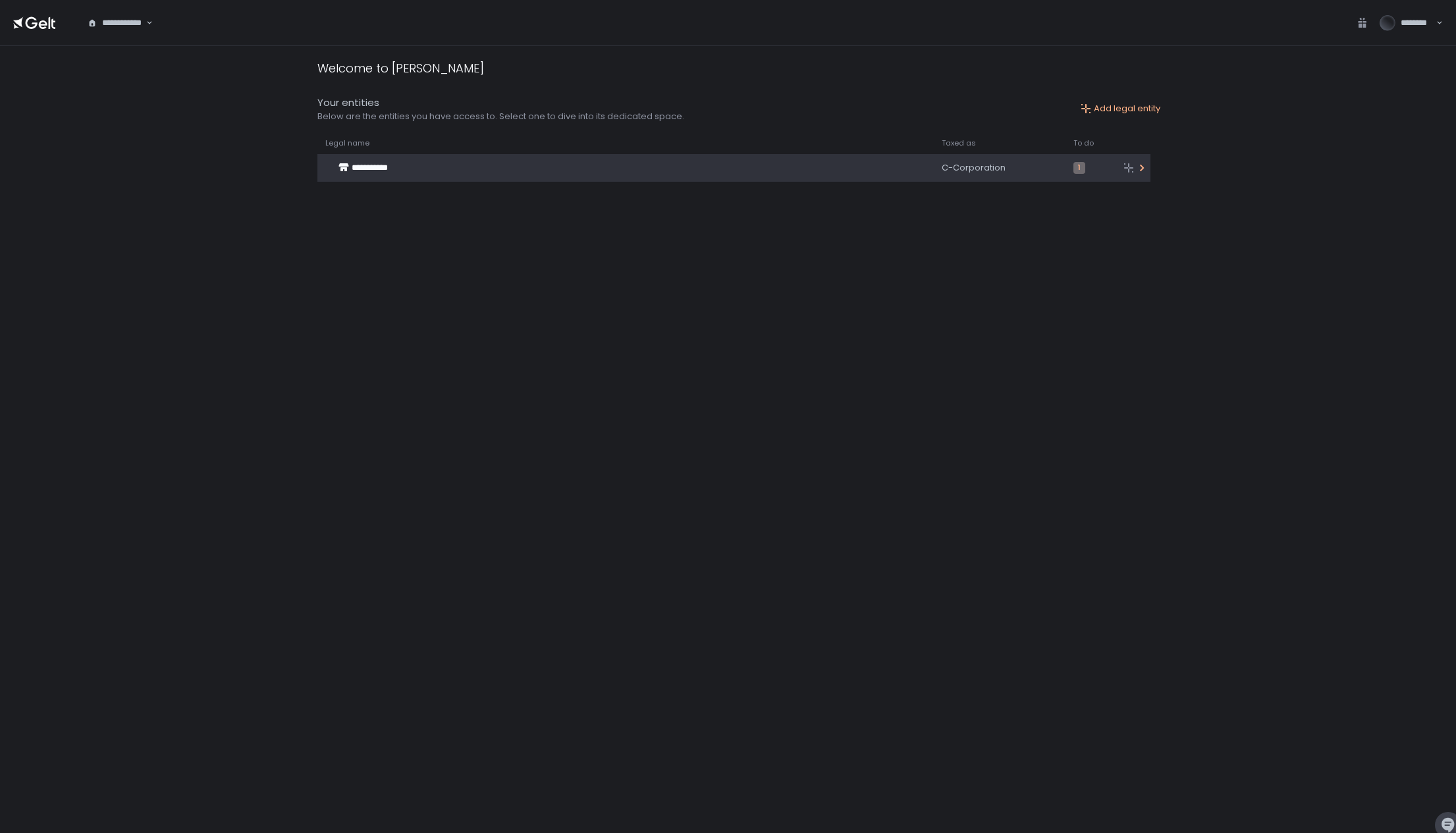
click at [388, 167] on span "**********" at bounding box center [370, 168] width 36 height 9
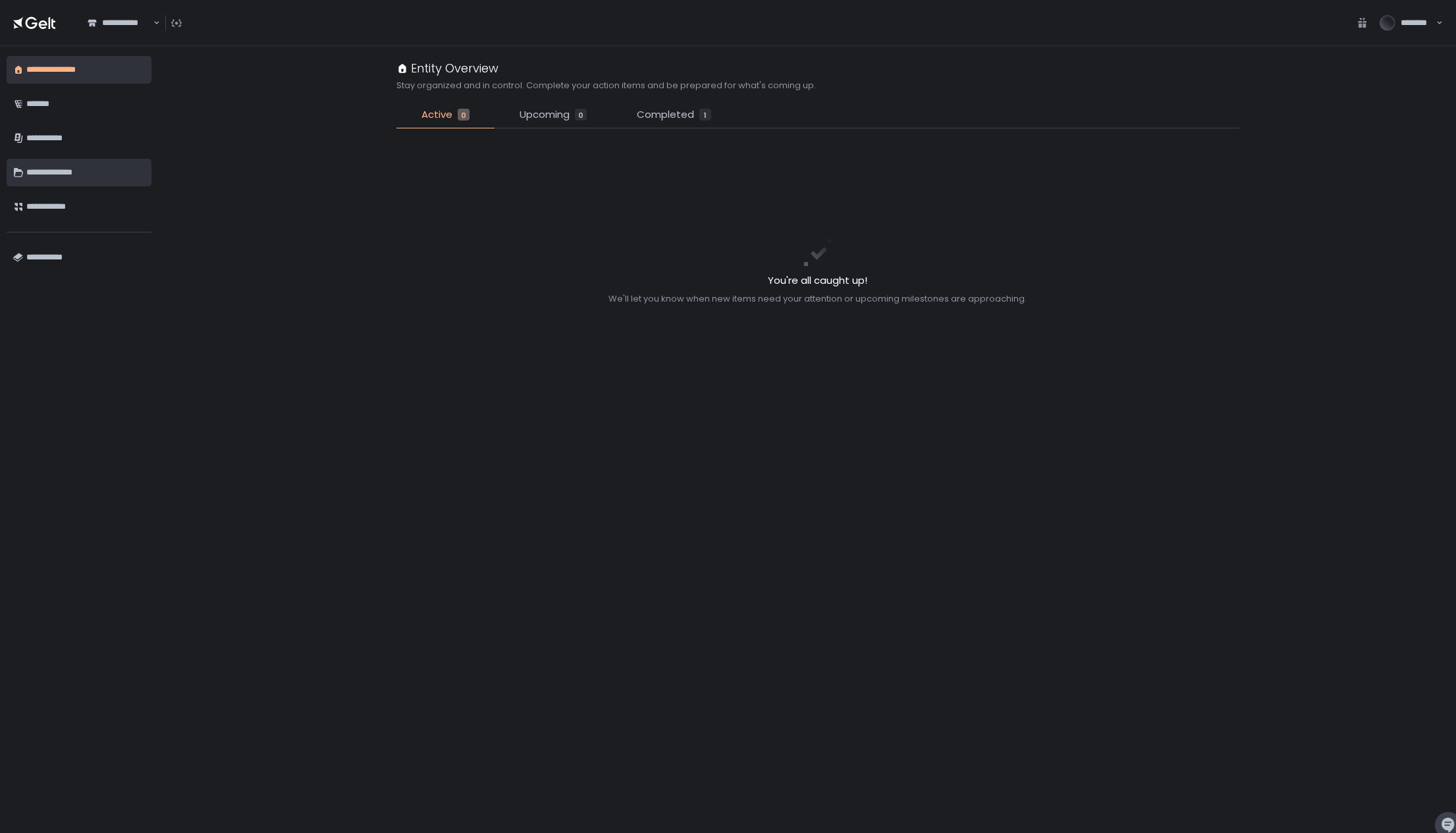
click at [83, 172] on div "**********" at bounding box center [85, 172] width 118 height 22
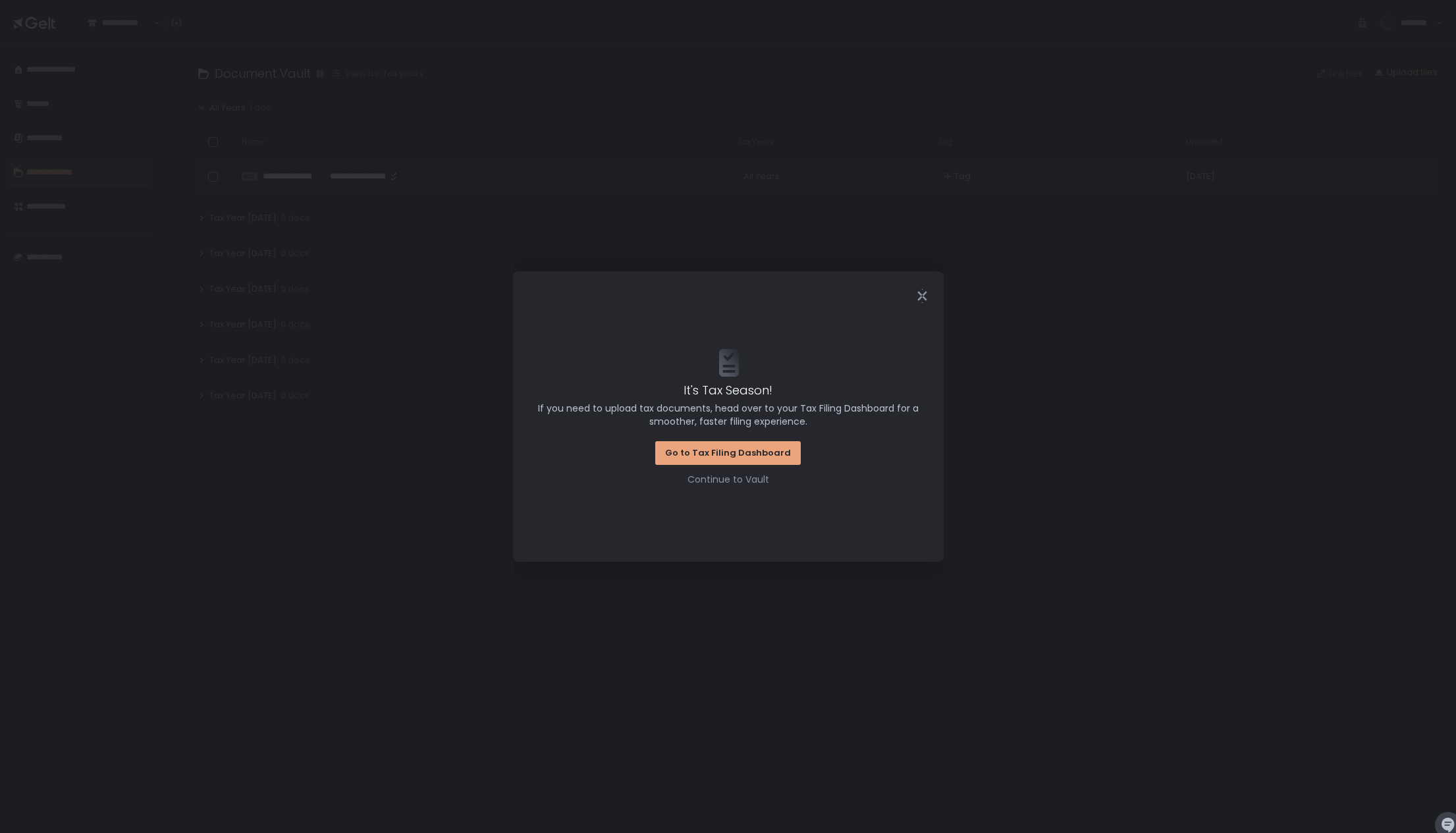
click at [752, 459] on button "Go to Tax Filing Dashboard" at bounding box center [728, 453] width 145 height 23
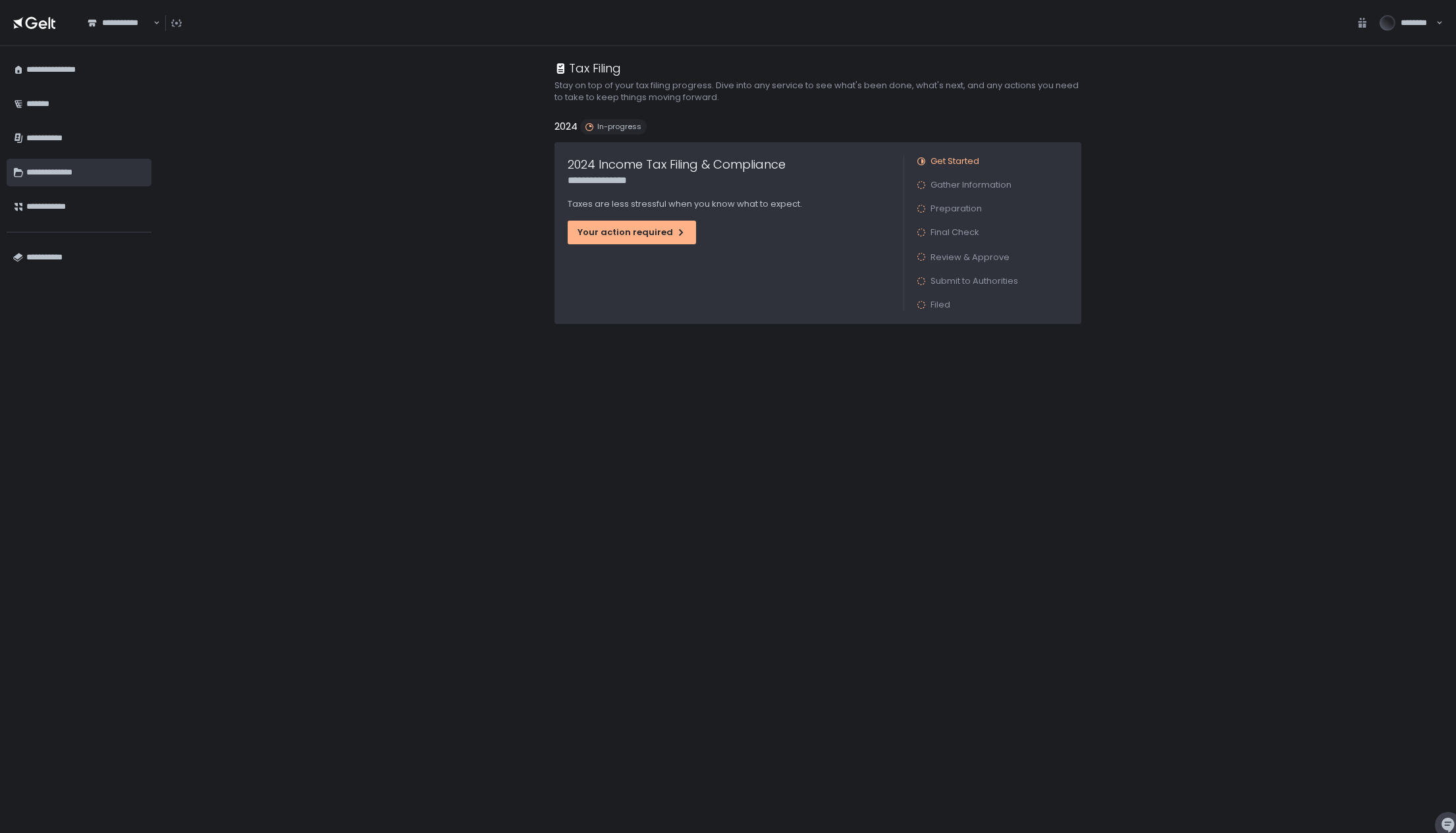
click at [69, 172] on div "**********" at bounding box center [85, 172] width 118 height 22
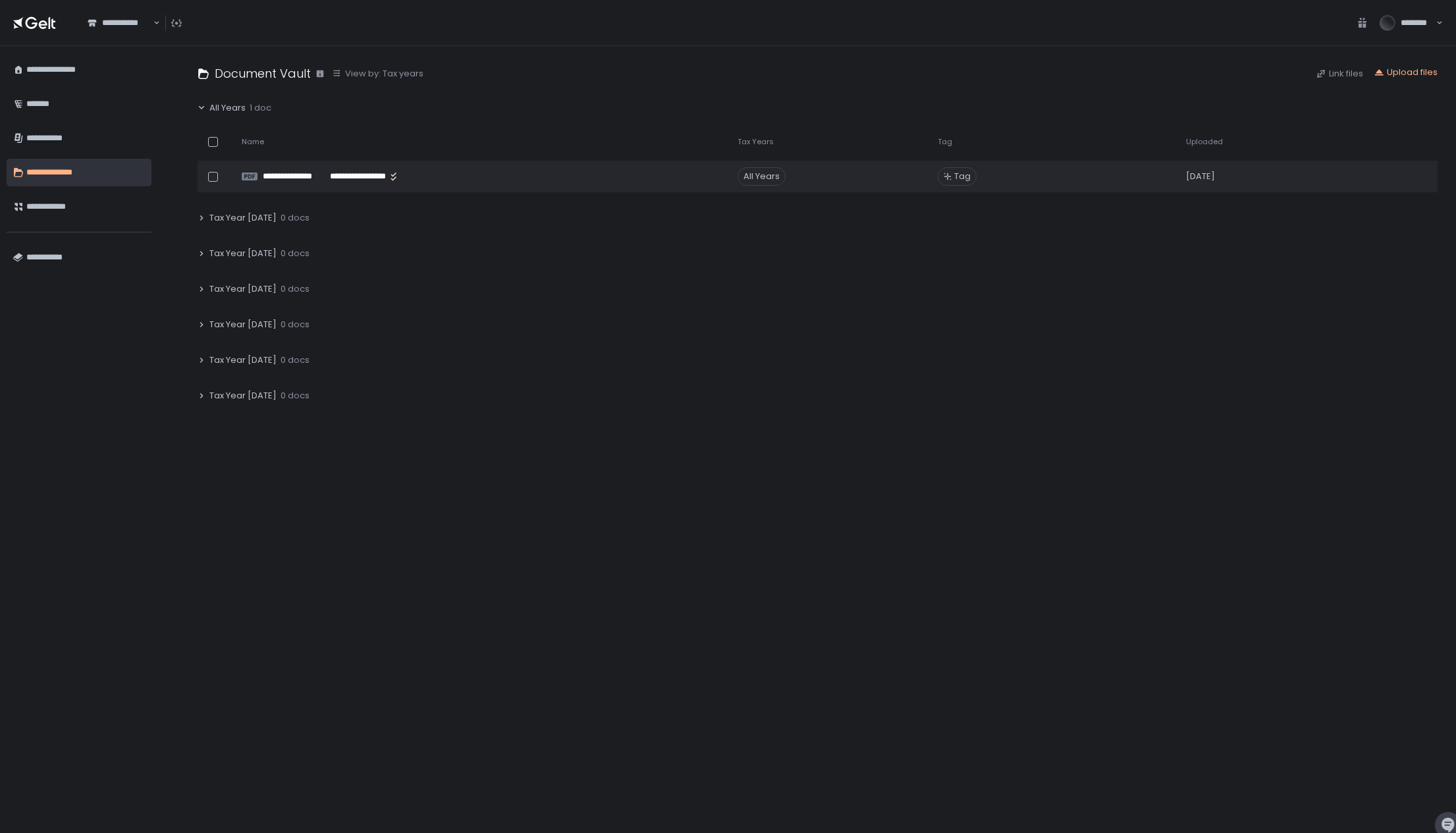
click at [241, 322] on span "Tax Year [DATE]" at bounding box center [242, 324] width 67 height 12
click at [246, 287] on span "Tax Year [DATE]" at bounding box center [242, 288] width 67 height 12
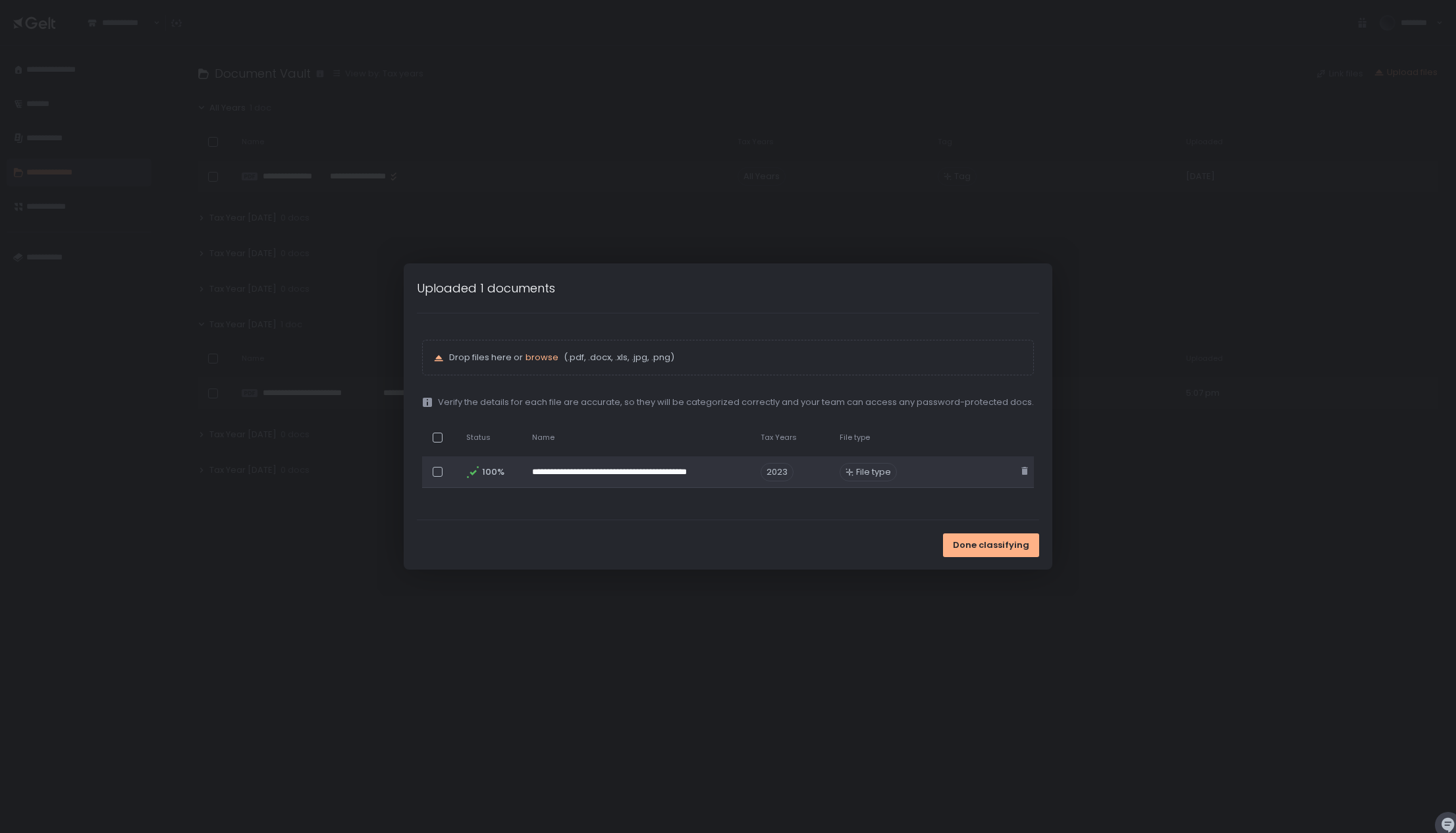
click at [871, 474] on span "File type" at bounding box center [873, 471] width 35 height 12
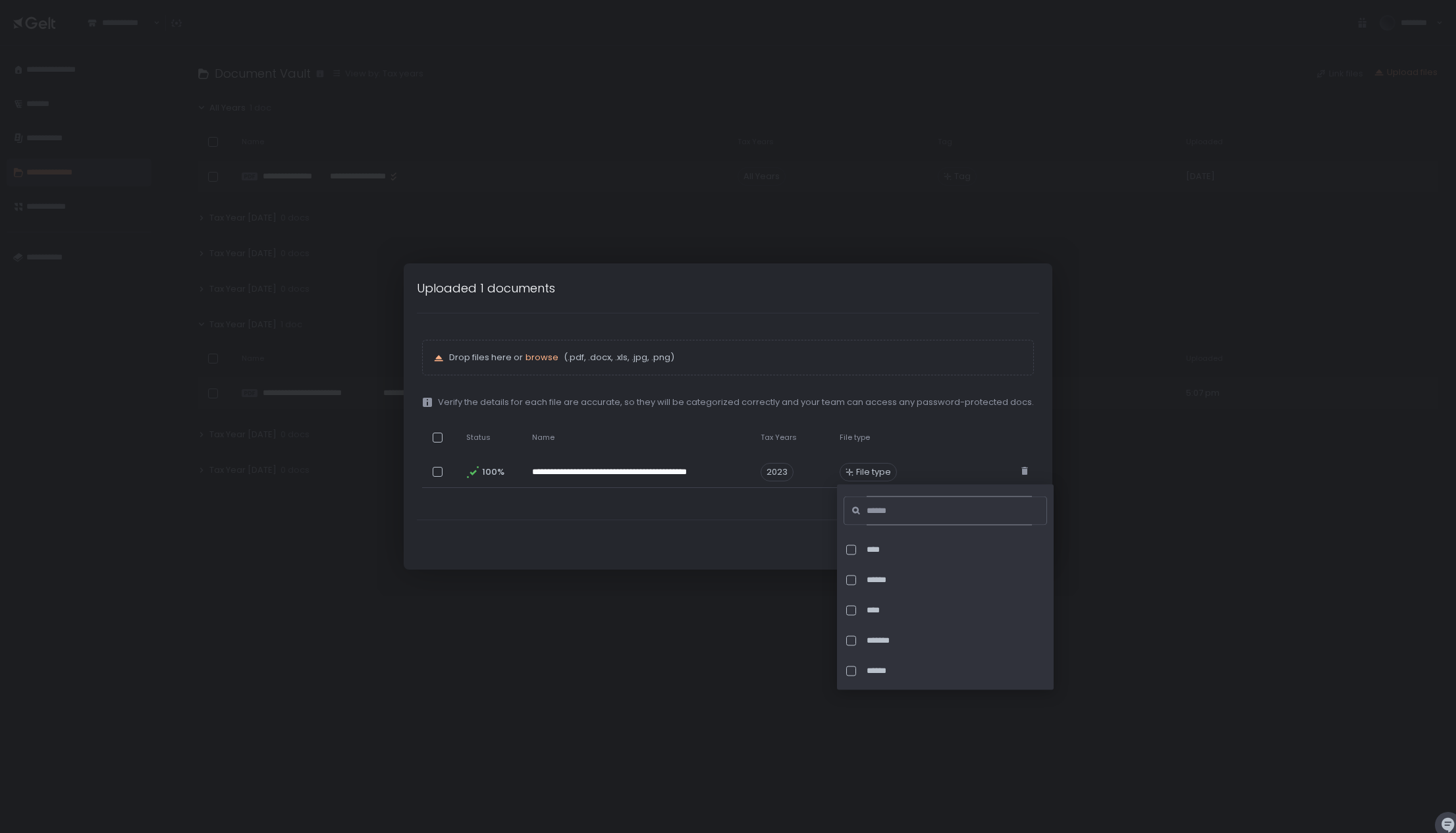
click at [918, 510] on input at bounding box center [949, 511] width 165 height 29
type input "*"
click at [852, 551] on div at bounding box center [851, 549] width 10 height 10
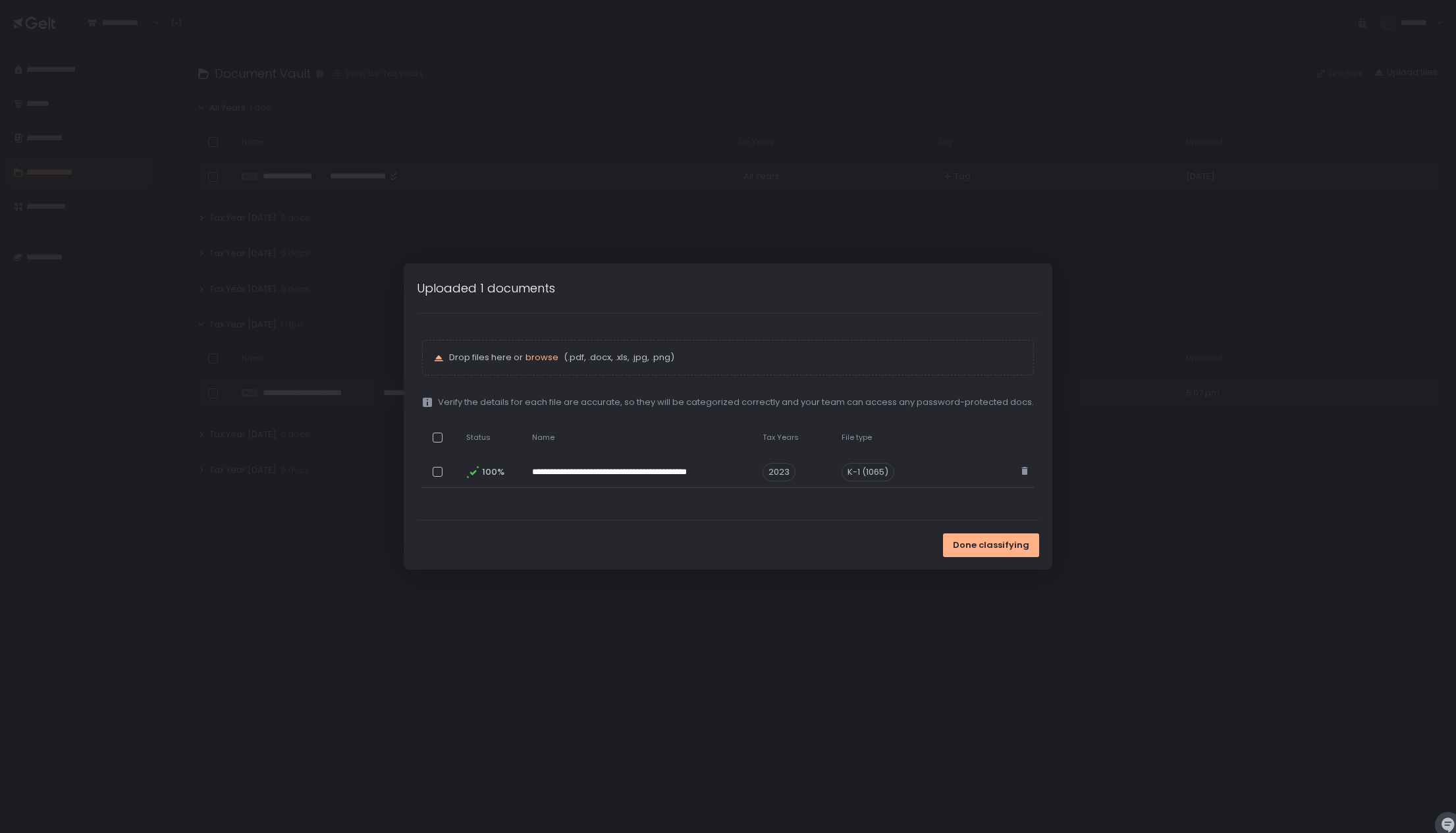
click at [759, 538] on div "Done classifying" at bounding box center [728, 545] width 649 height 49
click at [990, 541] on span "Done classifying" at bounding box center [991, 545] width 76 height 12
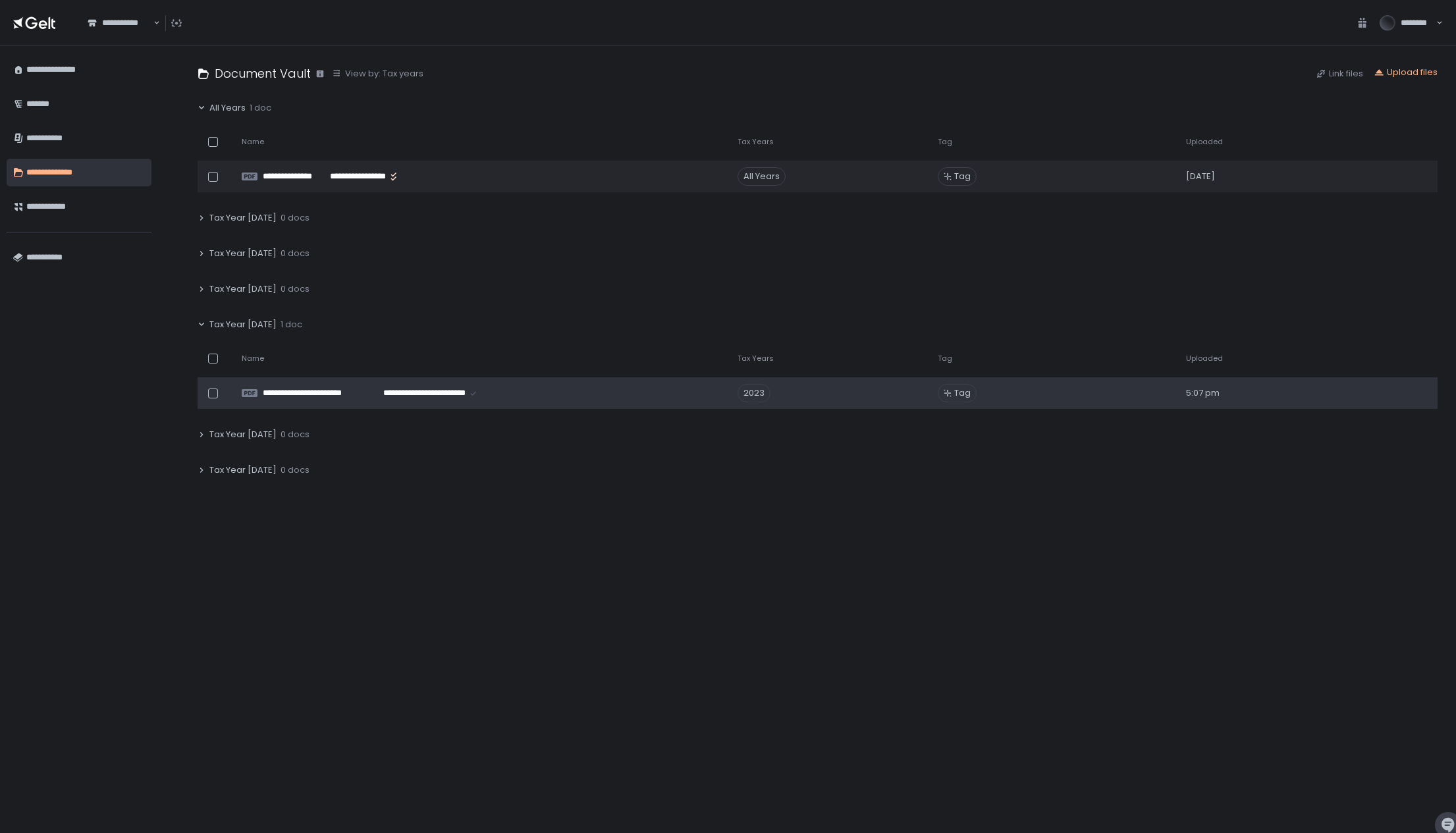
click at [259, 325] on span "Tax Year [DATE]" at bounding box center [242, 324] width 67 height 12
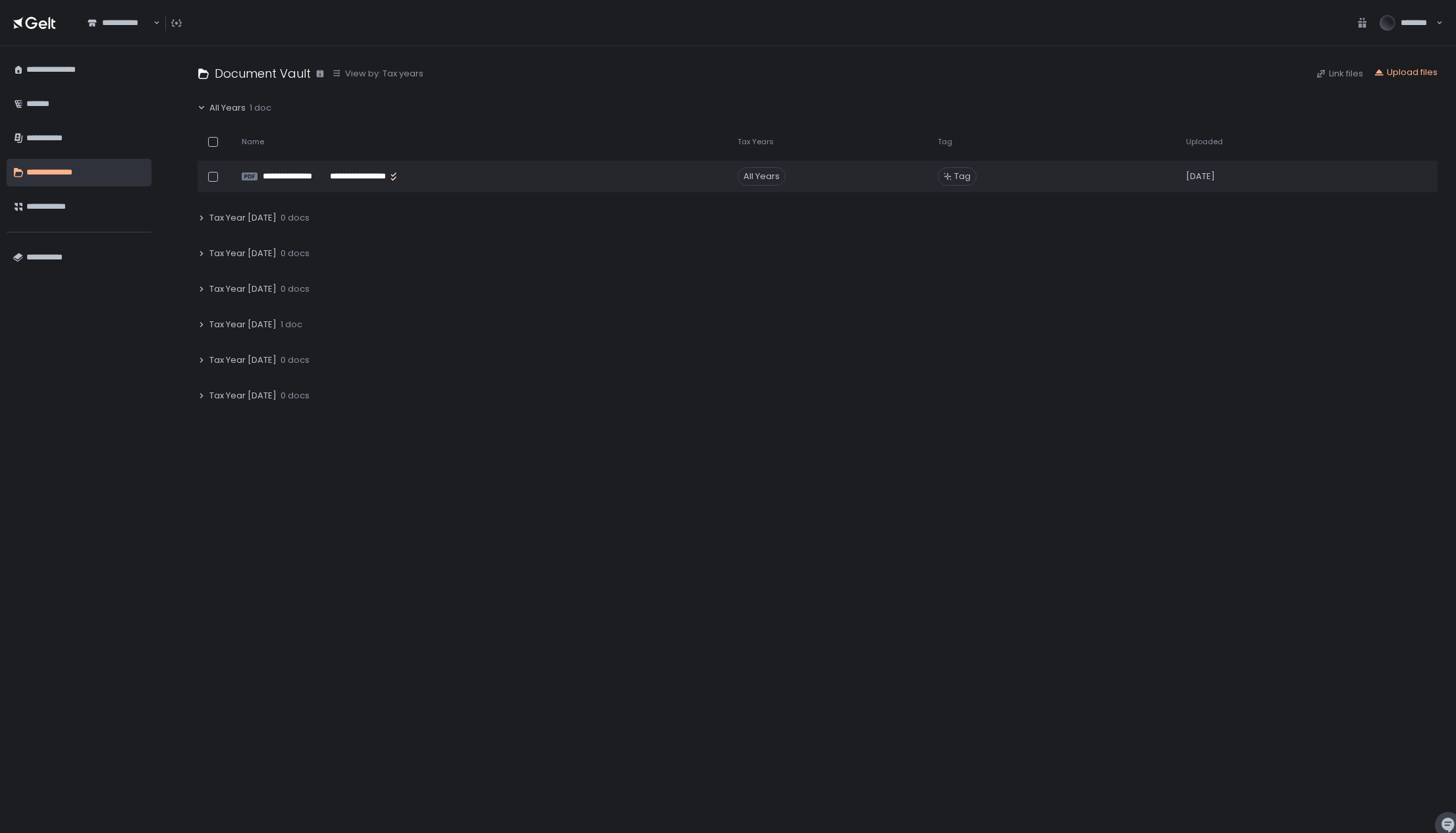
click at [262, 325] on span "Tax Year [DATE]" at bounding box center [242, 324] width 67 height 12
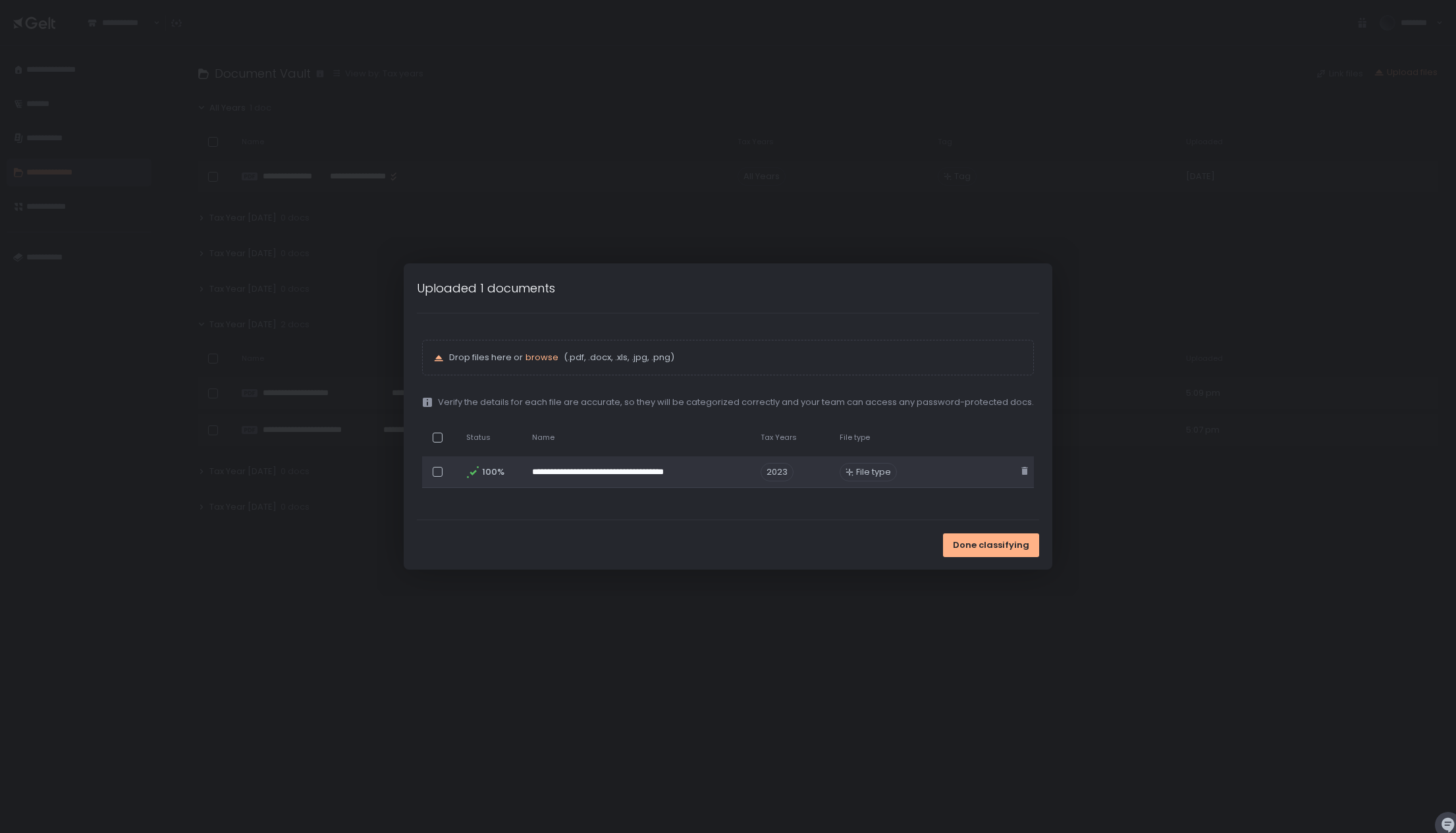
click at [879, 473] on span "File type" at bounding box center [873, 471] width 35 height 12
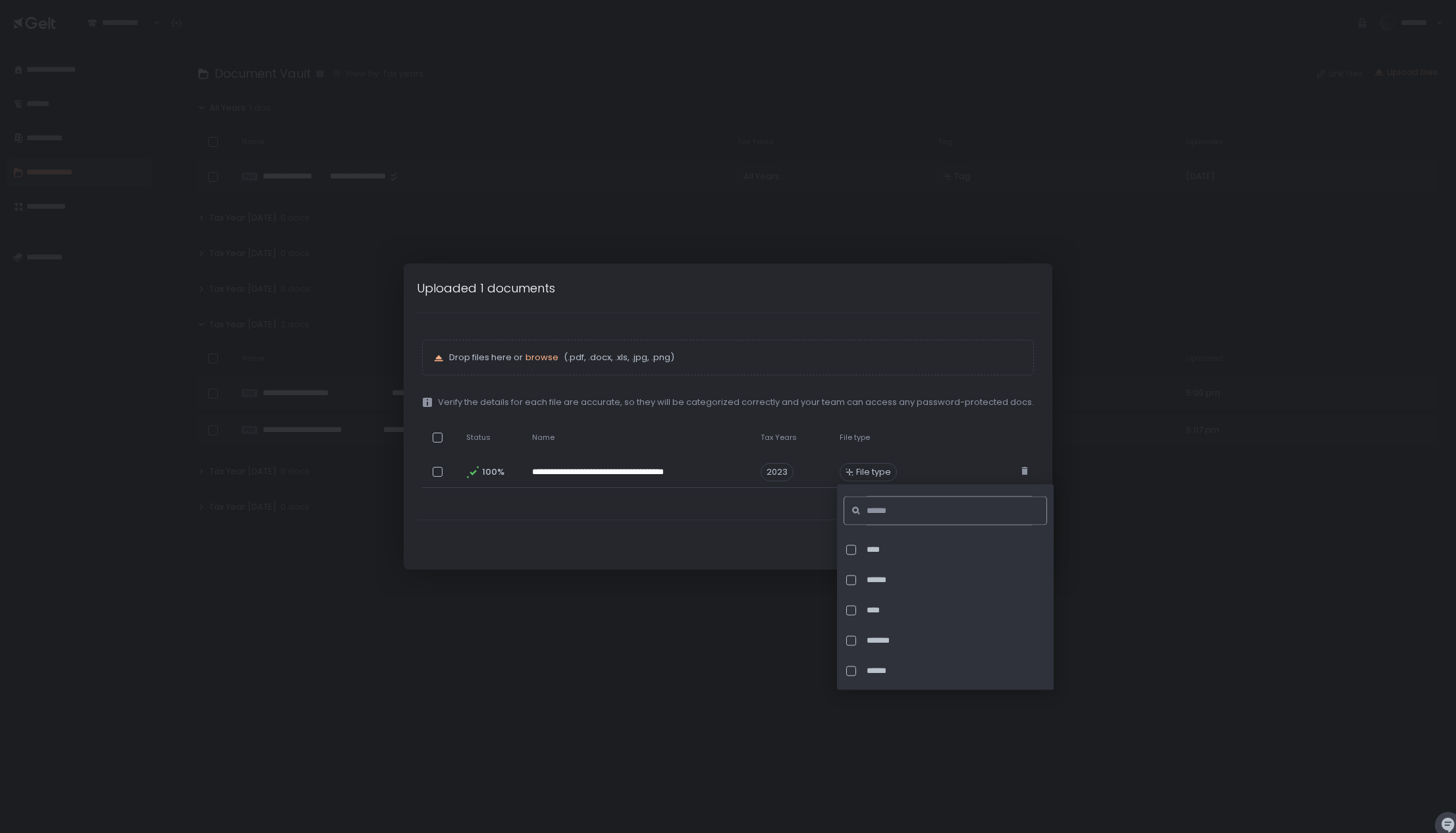
click at [995, 511] on input at bounding box center [949, 511] width 165 height 29
type input "****"
click at [928, 555] on span "********" at bounding box center [958, 549] width 184 height 12
click at [770, 549] on div "Done classifying" at bounding box center [728, 545] width 649 height 49
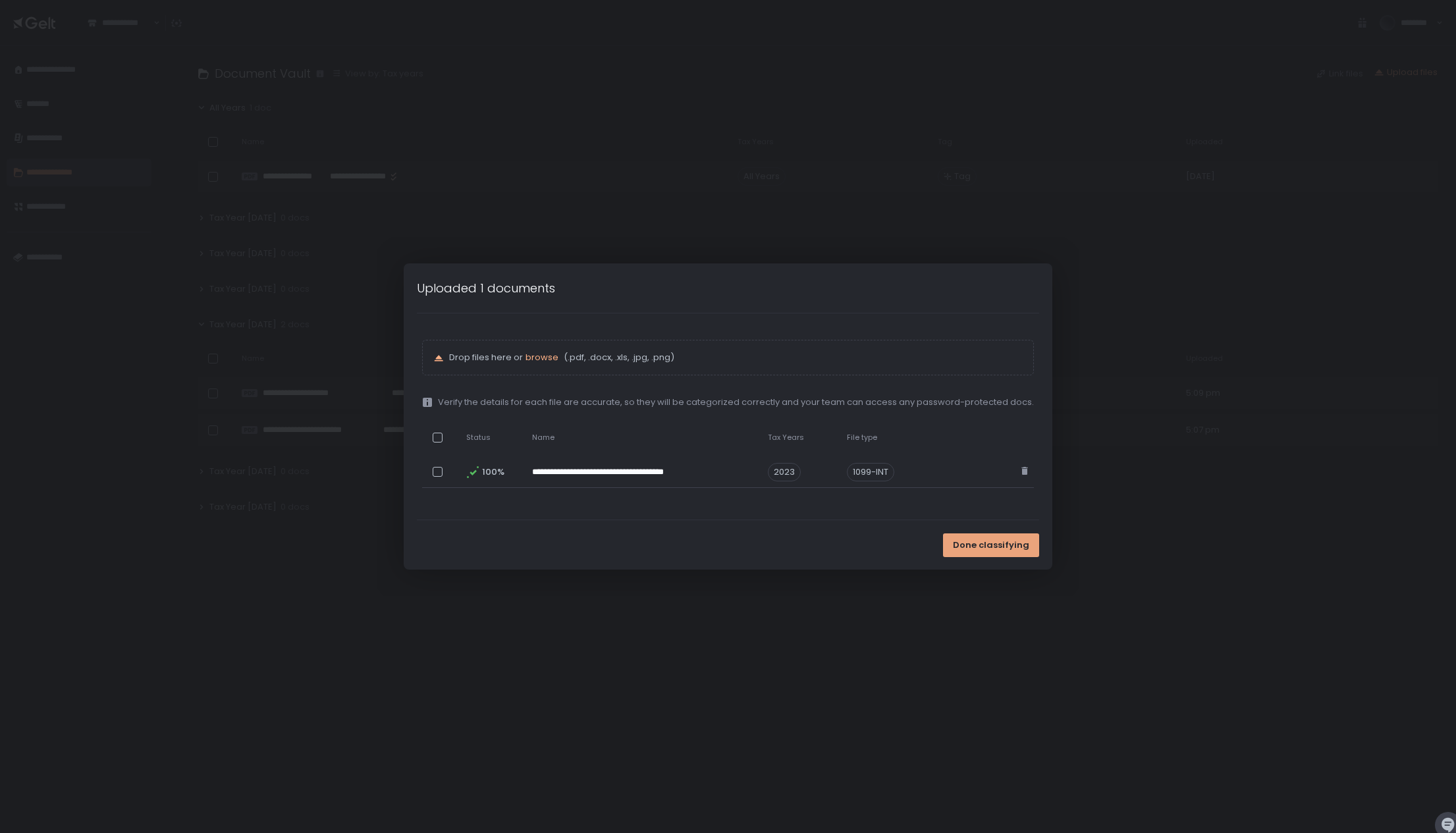
click at [971, 544] on span "Done classifying" at bounding box center [991, 545] width 76 height 12
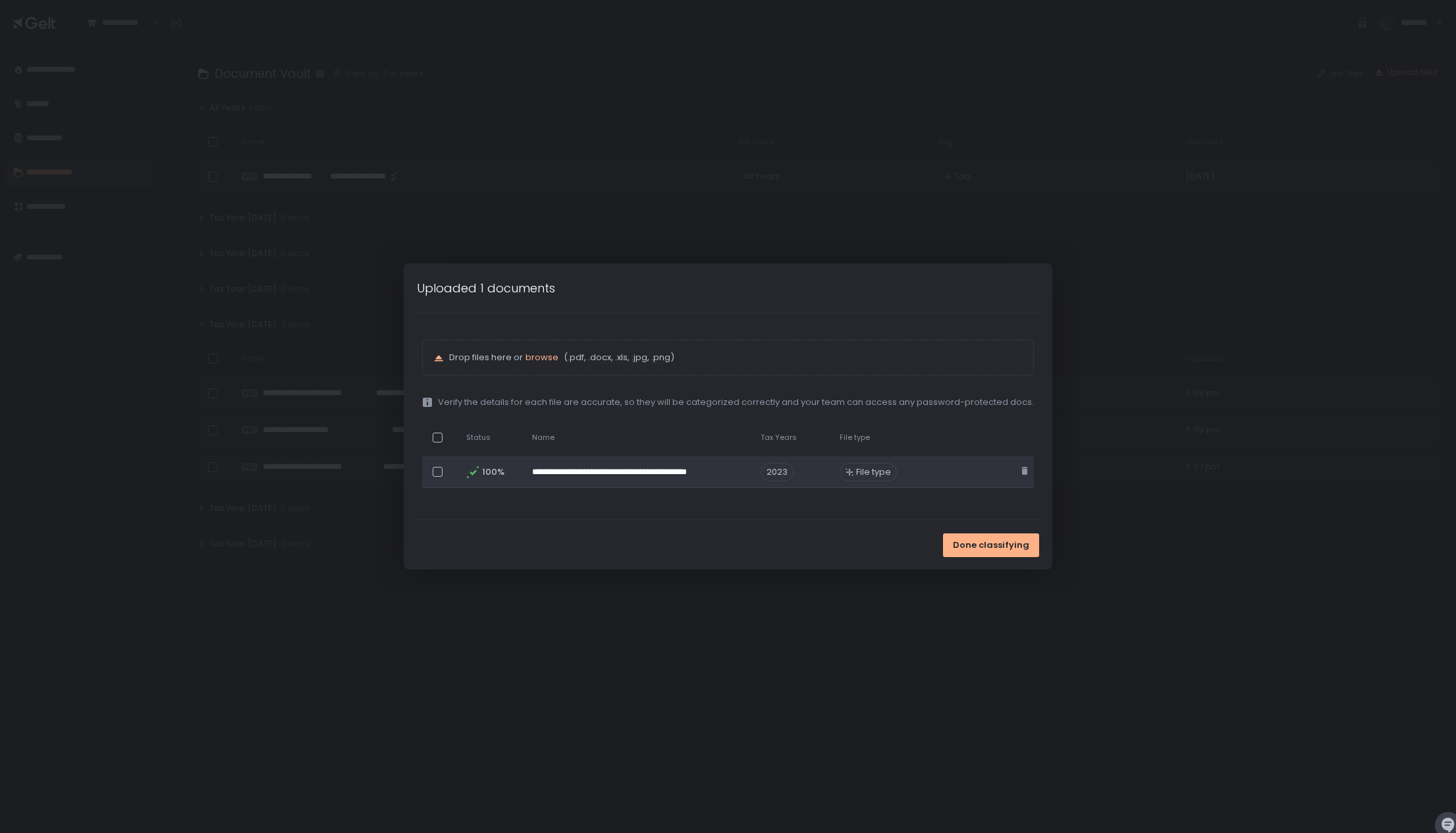
click at [846, 473] on icon at bounding box center [849, 472] width 8 height 8
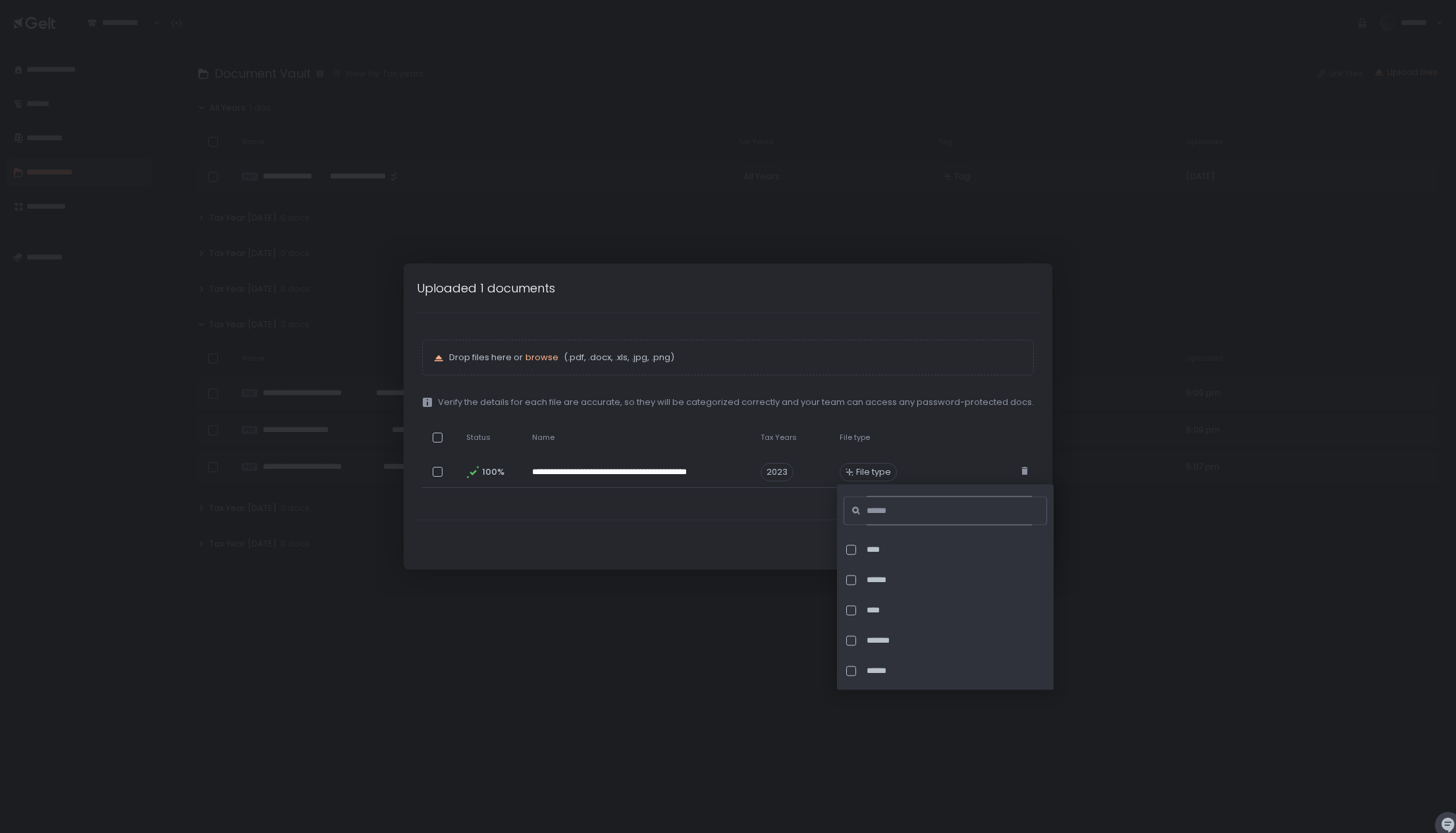
click at [875, 515] on input at bounding box center [949, 511] width 165 height 29
type input "*"
click at [908, 548] on span "**********" at bounding box center [958, 549] width 184 height 12
click at [719, 538] on div "Done classifying" at bounding box center [728, 545] width 649 height 49
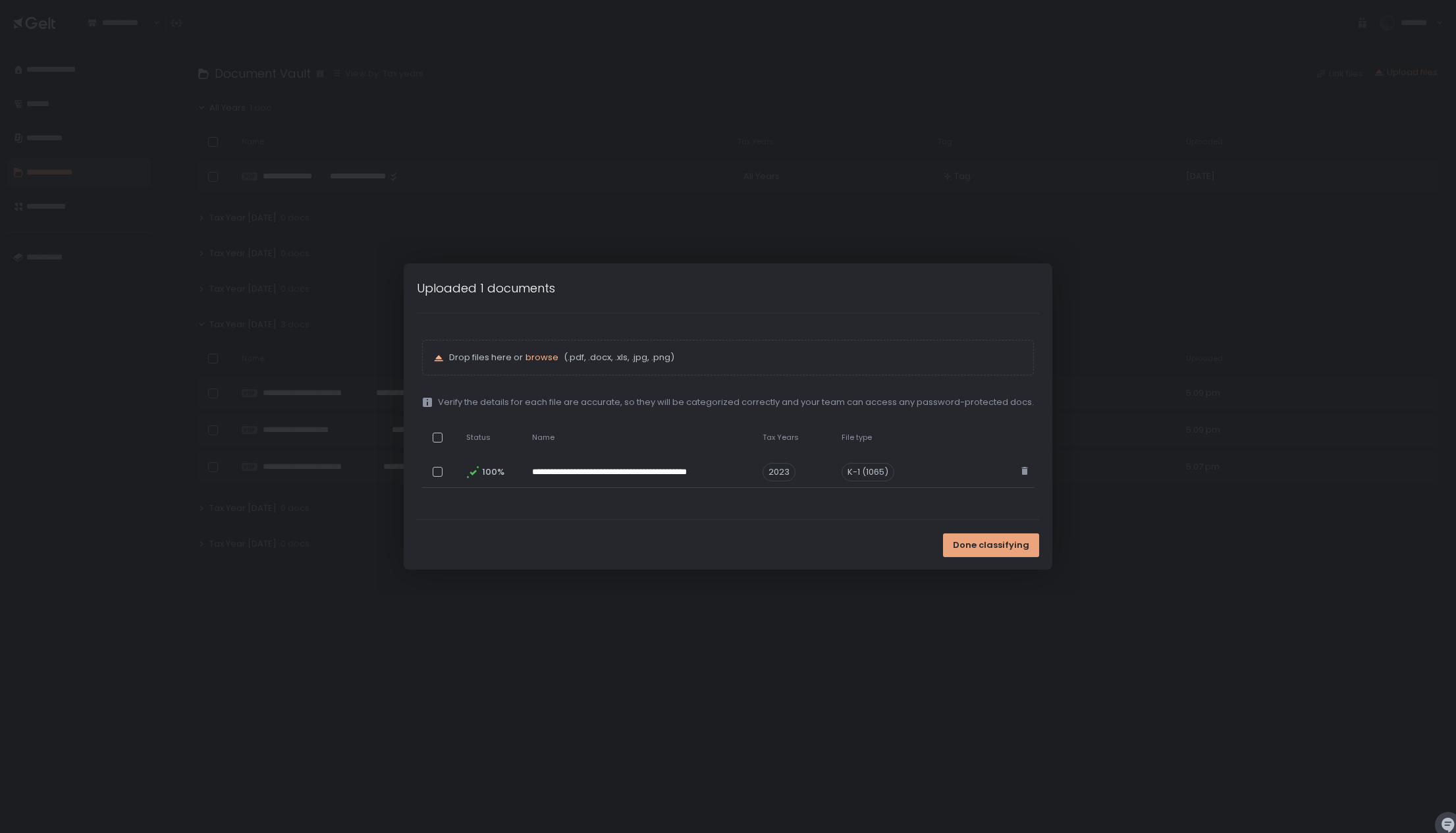
click at [1002, 548] on span "Done classifying" at bounding box center [991, 545] width 76 height 12
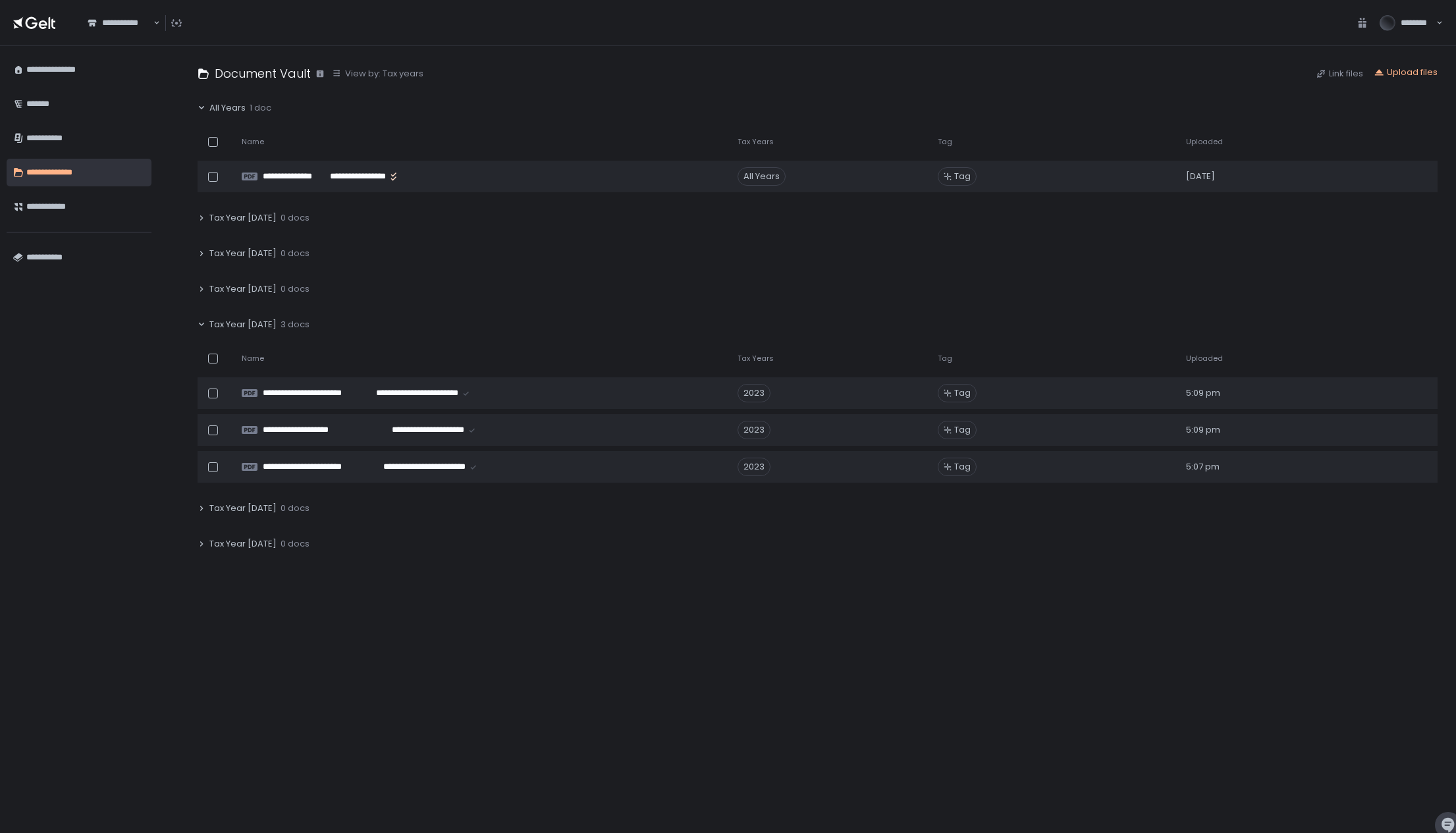
click at [204, 291] on icon at bounding box center [201, 289] width 8 height 8
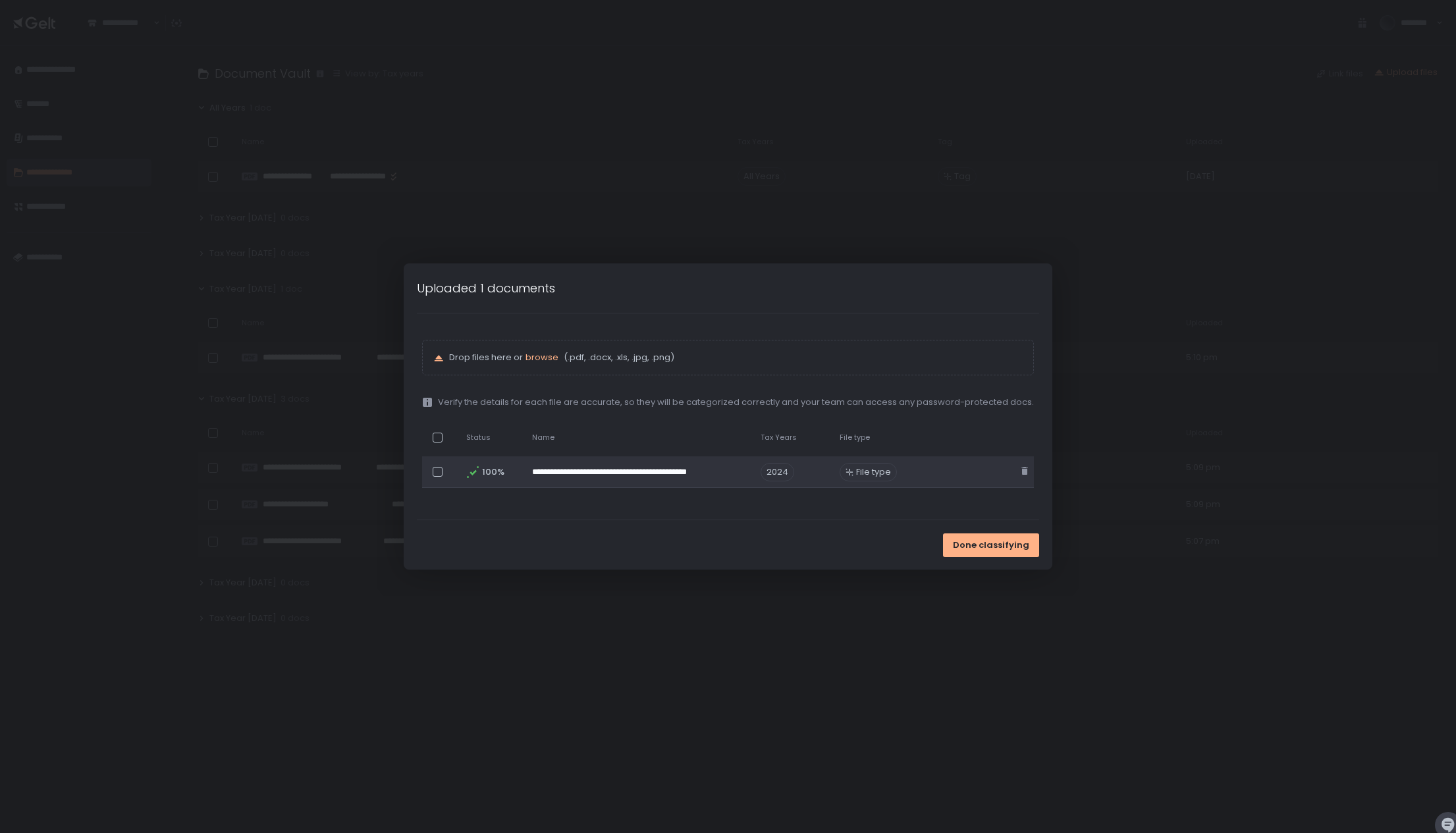
click at [846, 473] on icon at bounding box center [849, 472] width 8 height 8
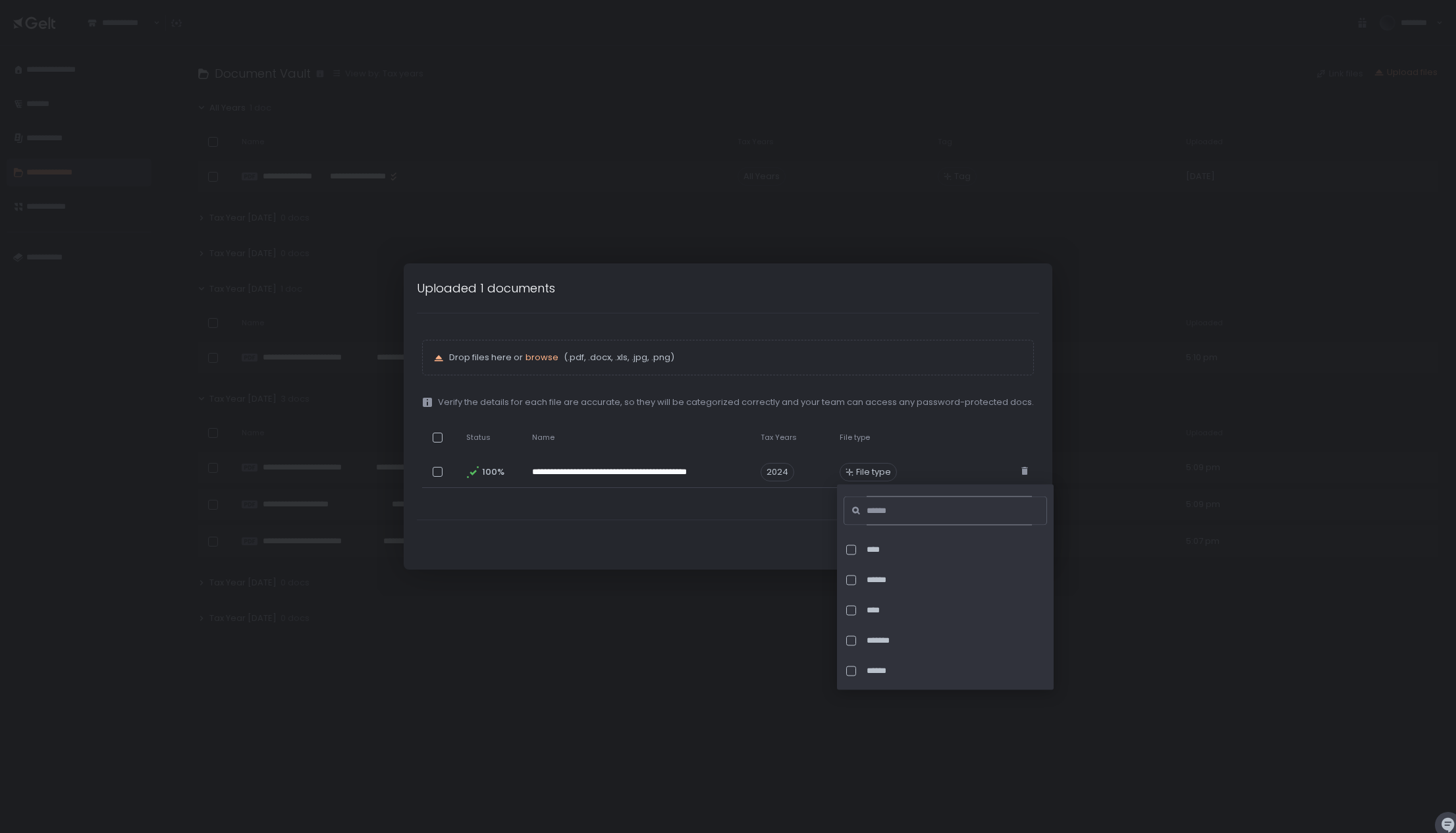
click at [895, 520] on input at bounding box center [949, 511] width 165 height 29
type input "*"
click at [918, 549] on span "**********" at bounding box center [958, 549] width 184 height 12
click at [732, 543] on div "Done classifying" at bounding box center [728, 545] width 649 height 49
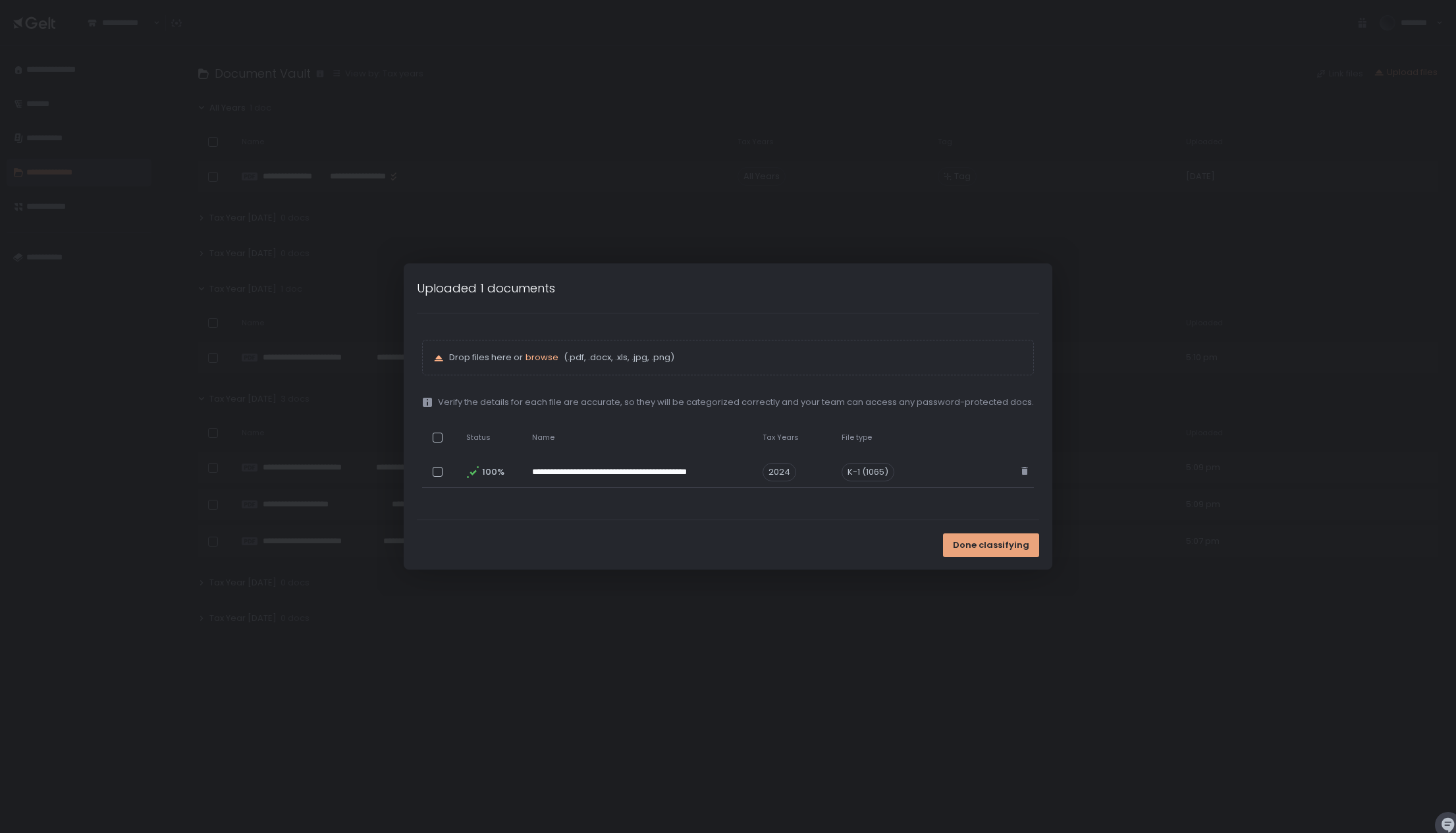
click at [987, 542] on span "Done classifying" at bounding box center [991, 545] width 76 height 12
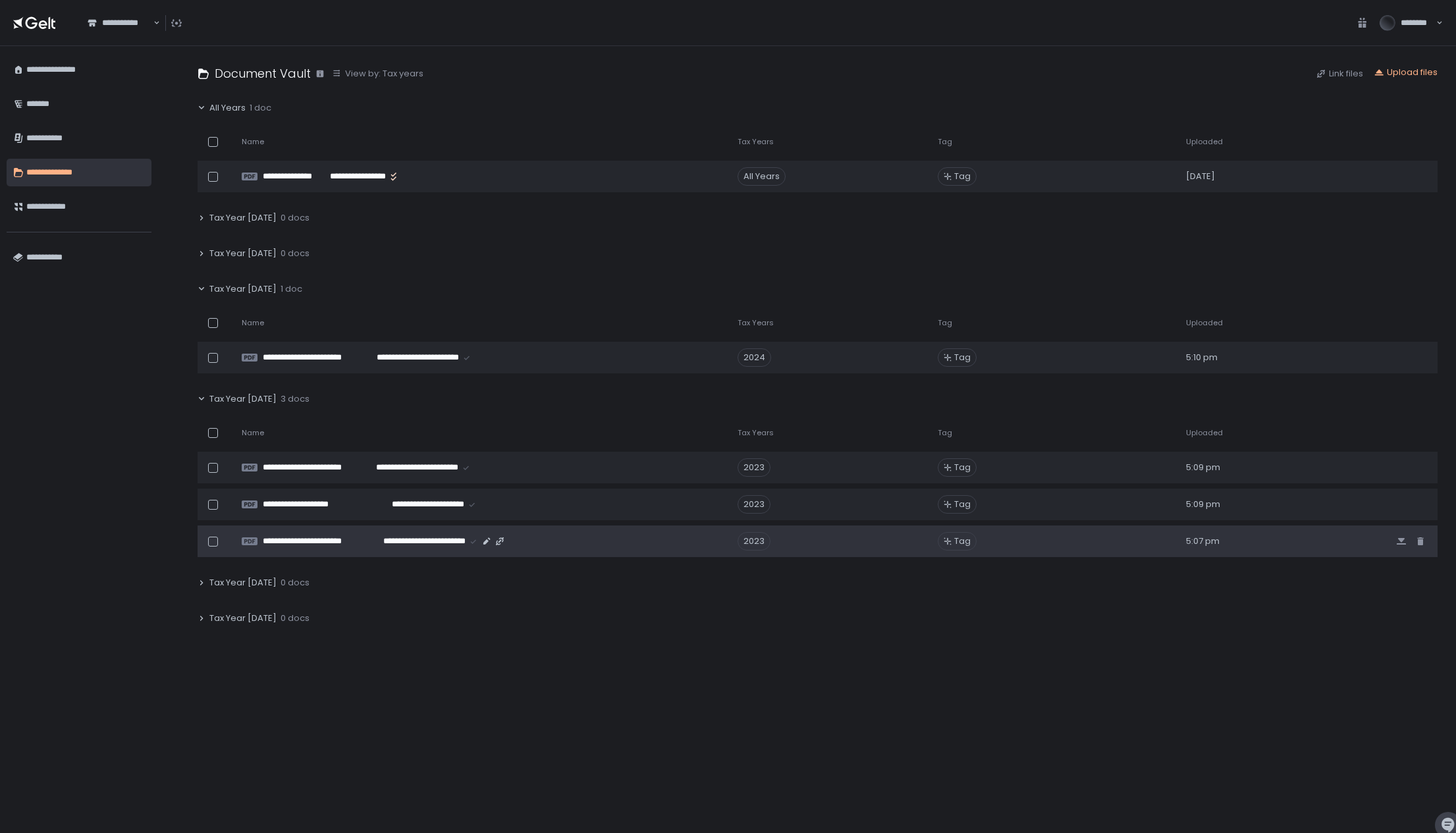
click at [944, 541] on icon at bounding box center [948, 541] width 7 height 7
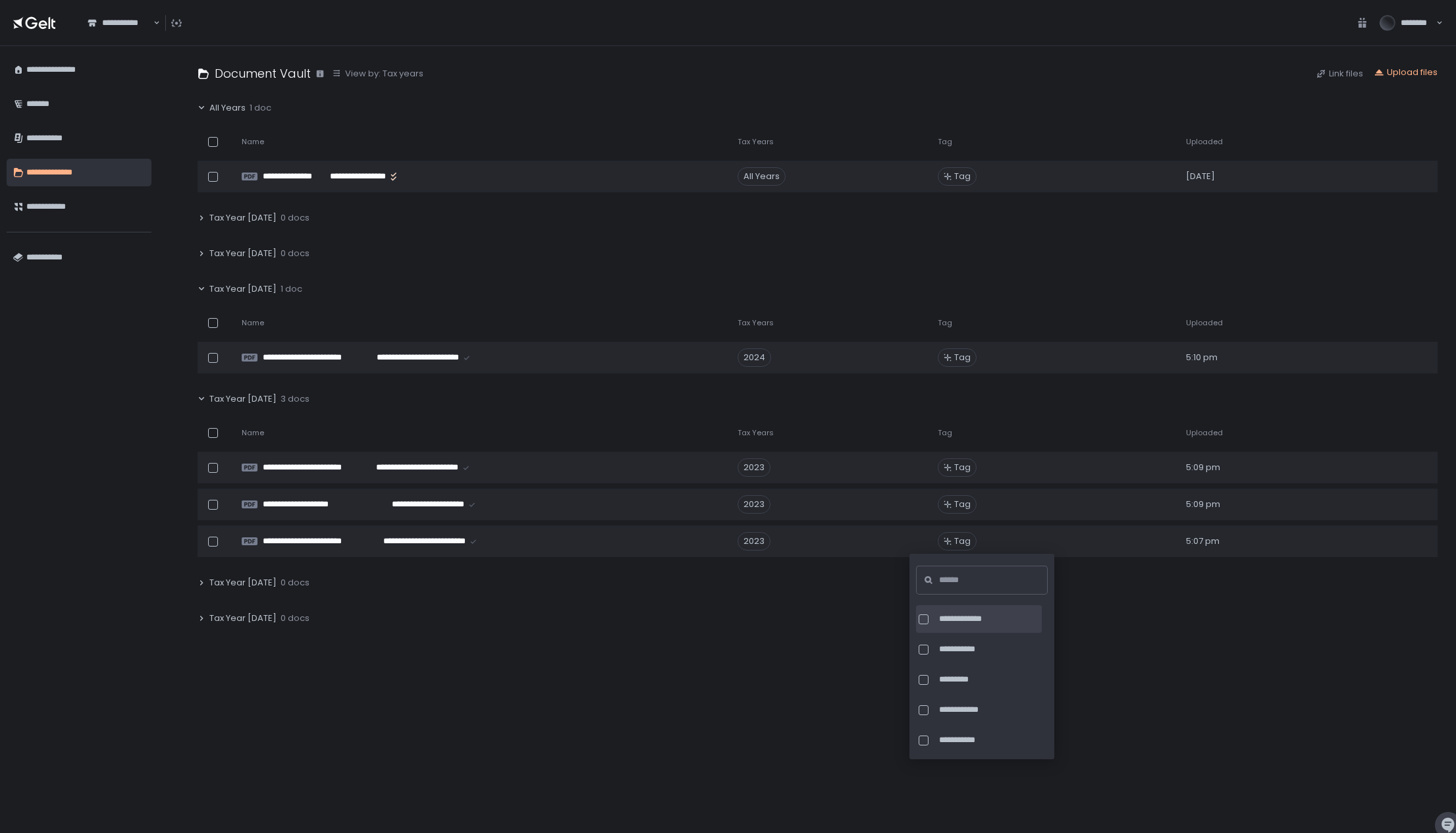
click at [925, 617] on div at bounding box center [923, 618] width 10 height 10
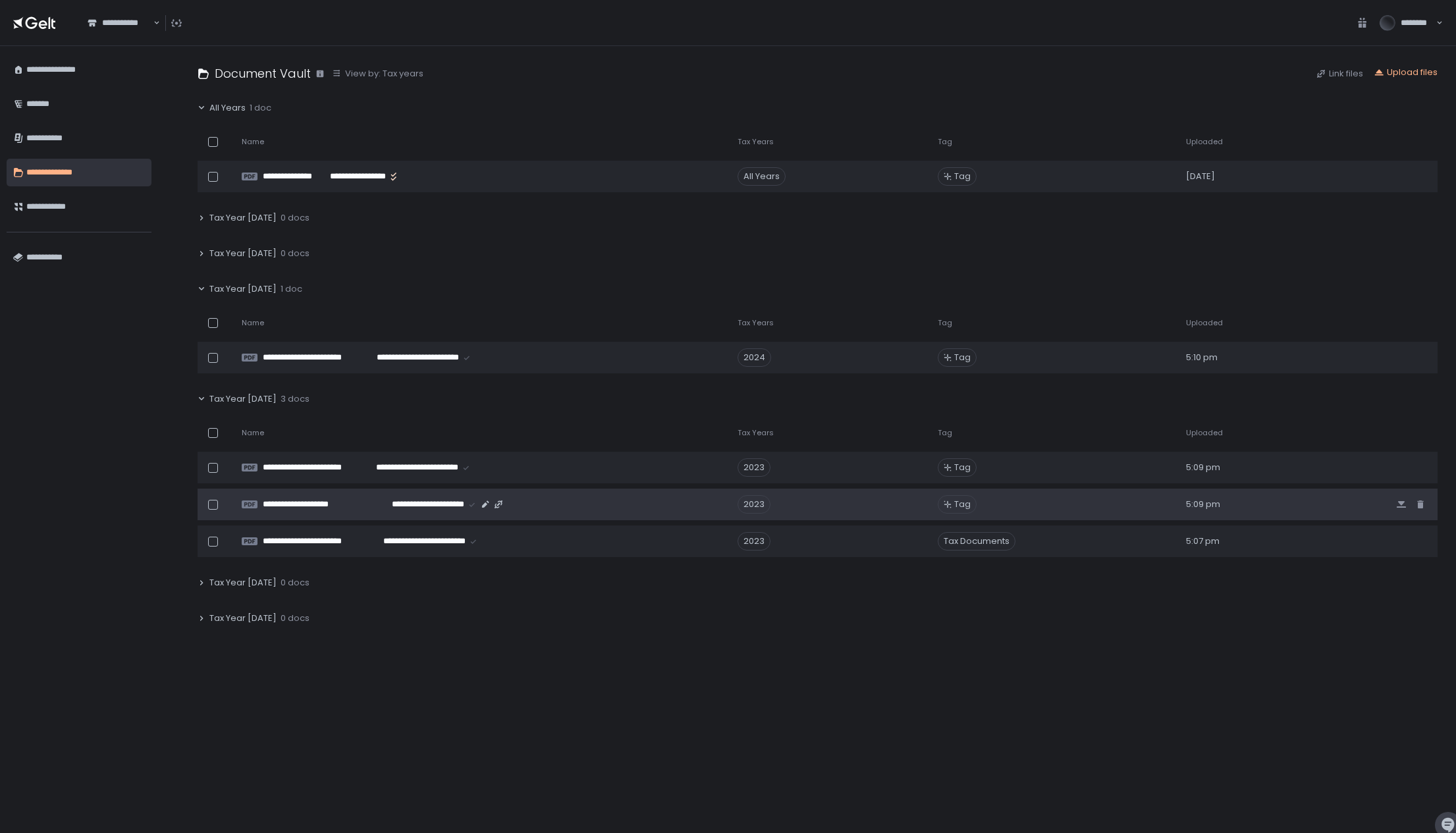
click at [954, 504] on span "Tag" at bounding box center [962, 504] width 16 height 12
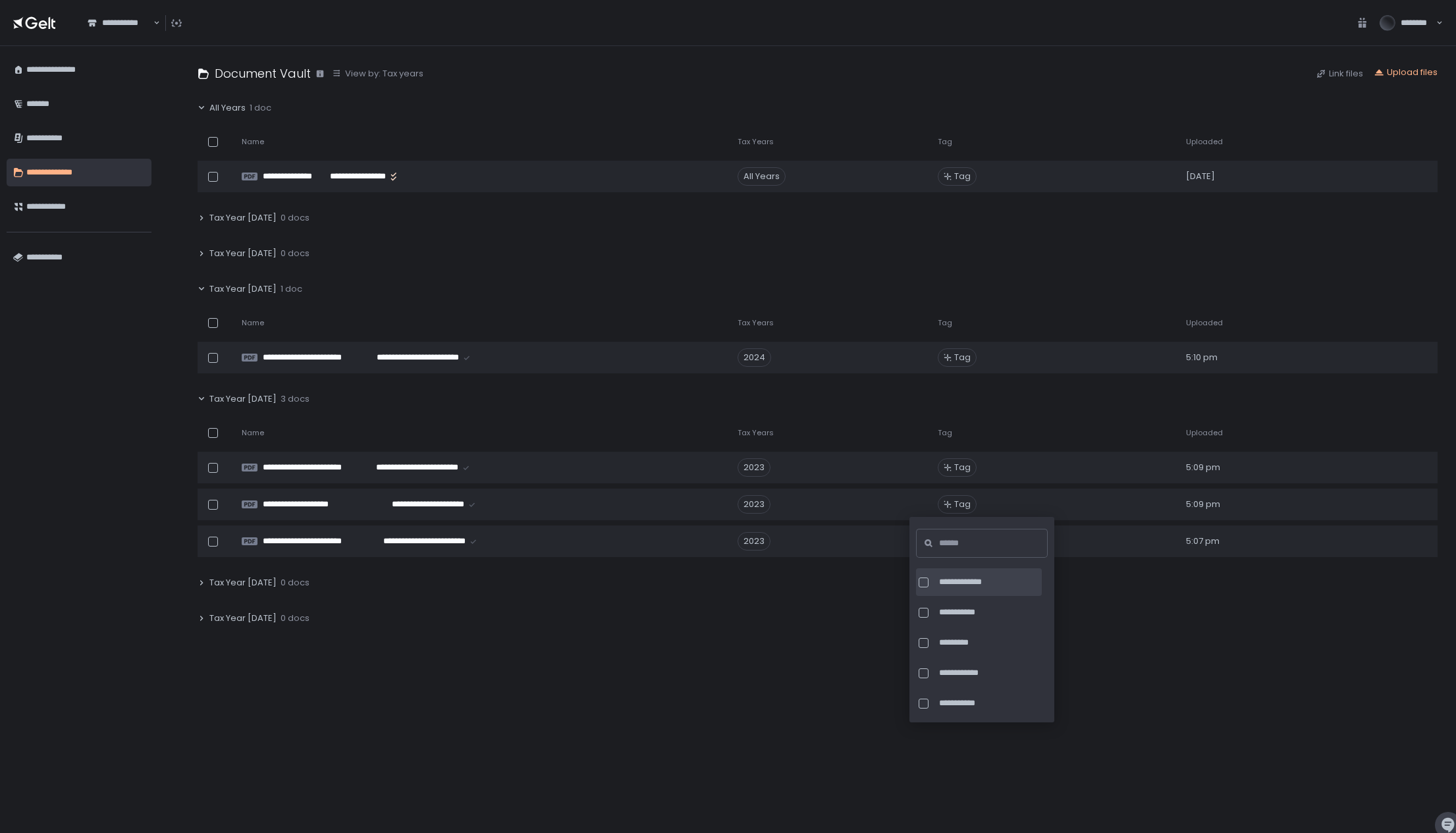
click at [925, 582] on div at bounding box center [923, 582] width 10 height 10
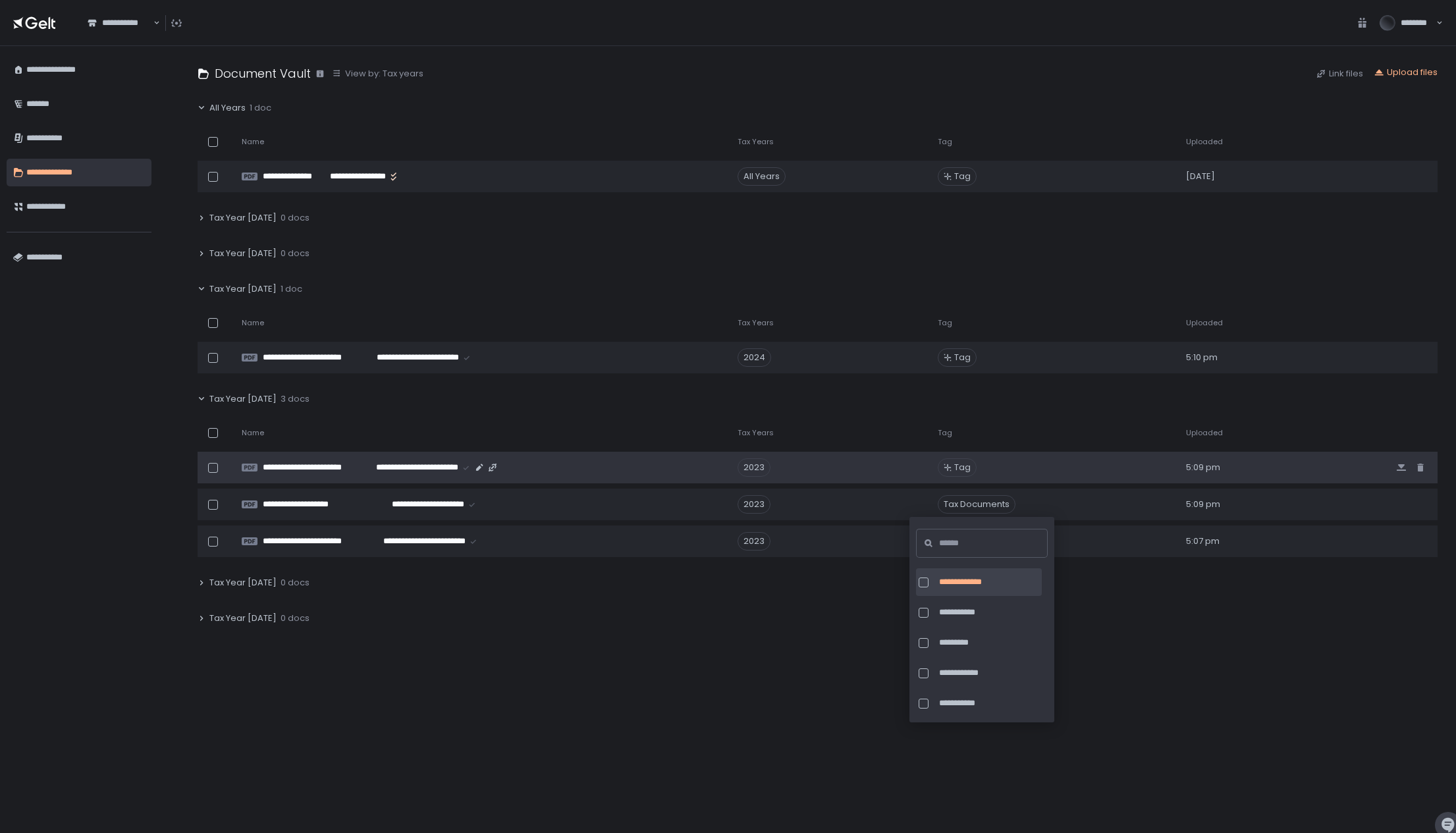
click at [954, 463] on span "Tag" at bounding box center [962, 467] width 16 height 12
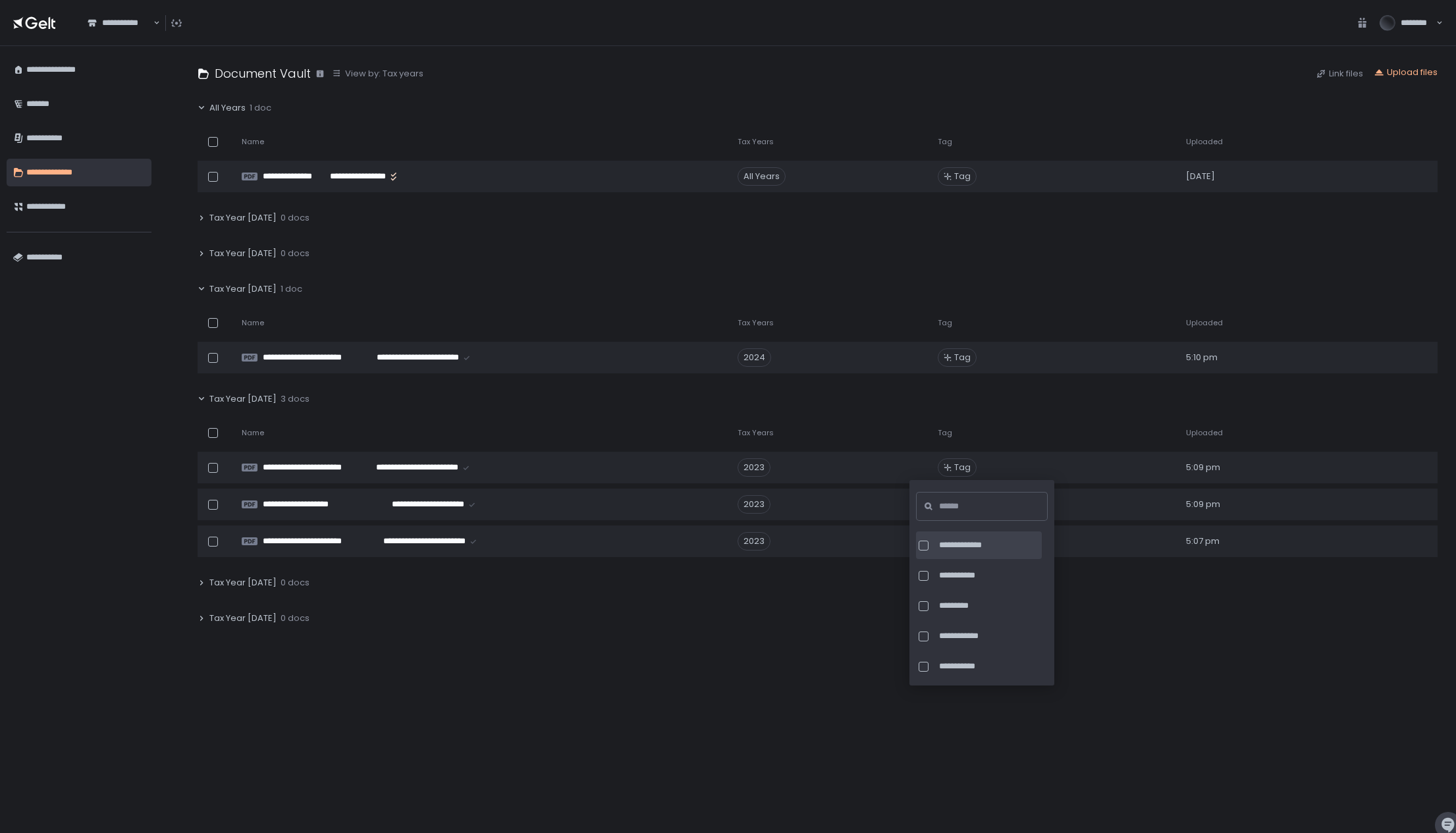
click at [924, 549] on div at bounding box center [923, 545] width 10 height 10
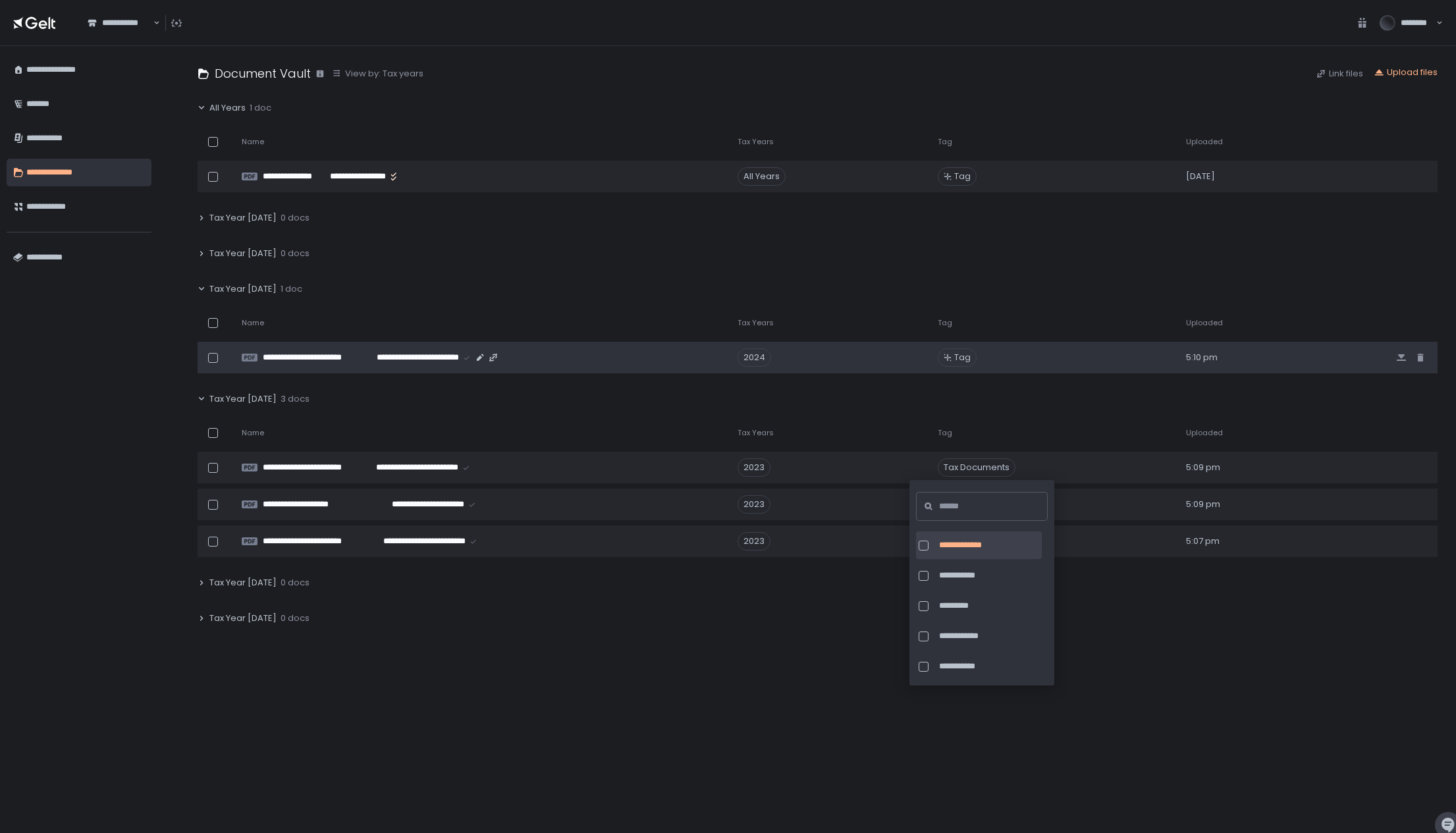
click at [943, 356] on icon at bounding box center [947, 357] width 8 height 8
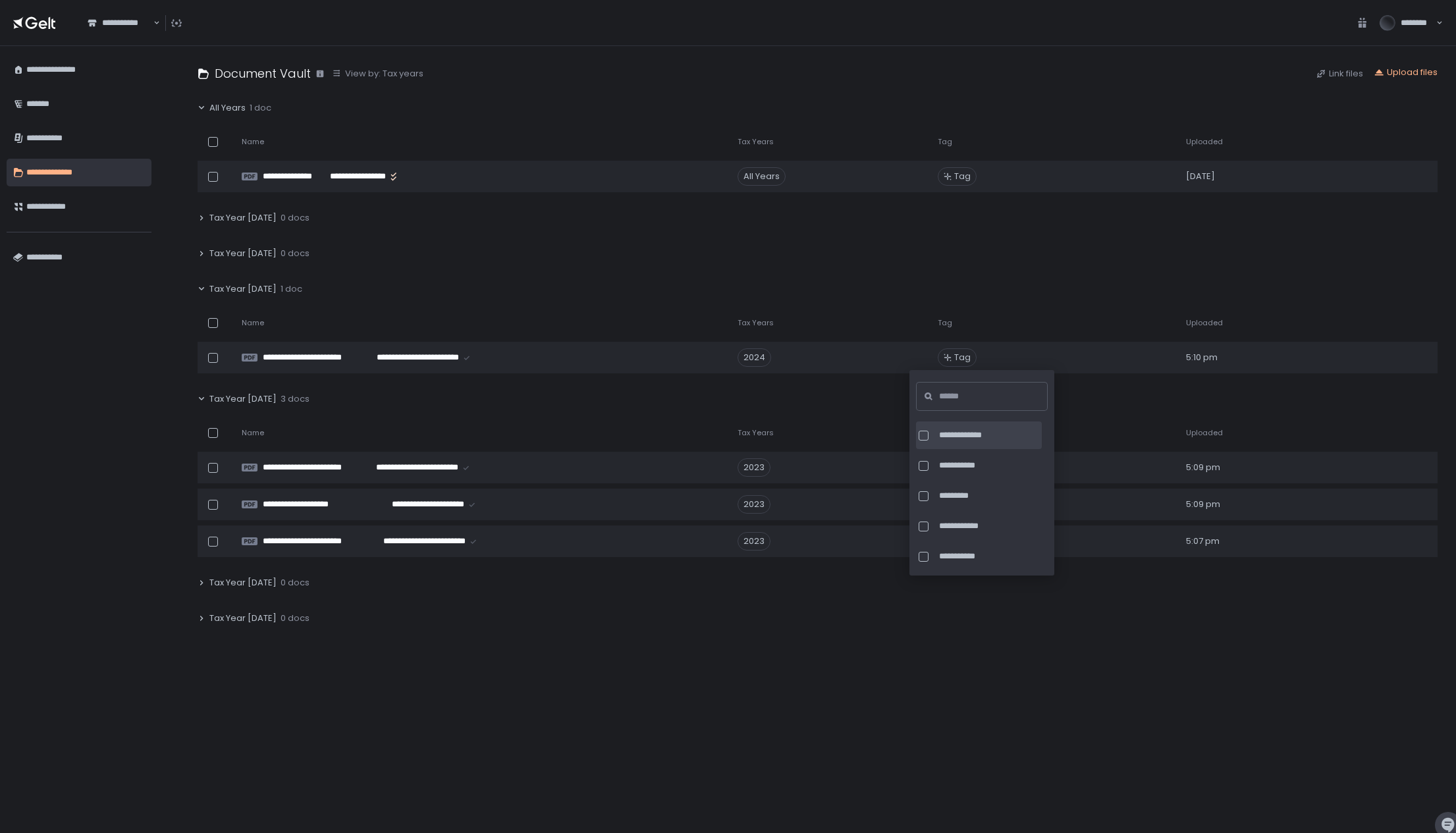
click at [960, 431] on span "**********" at bounding box center [989, 434] width 101 height 12
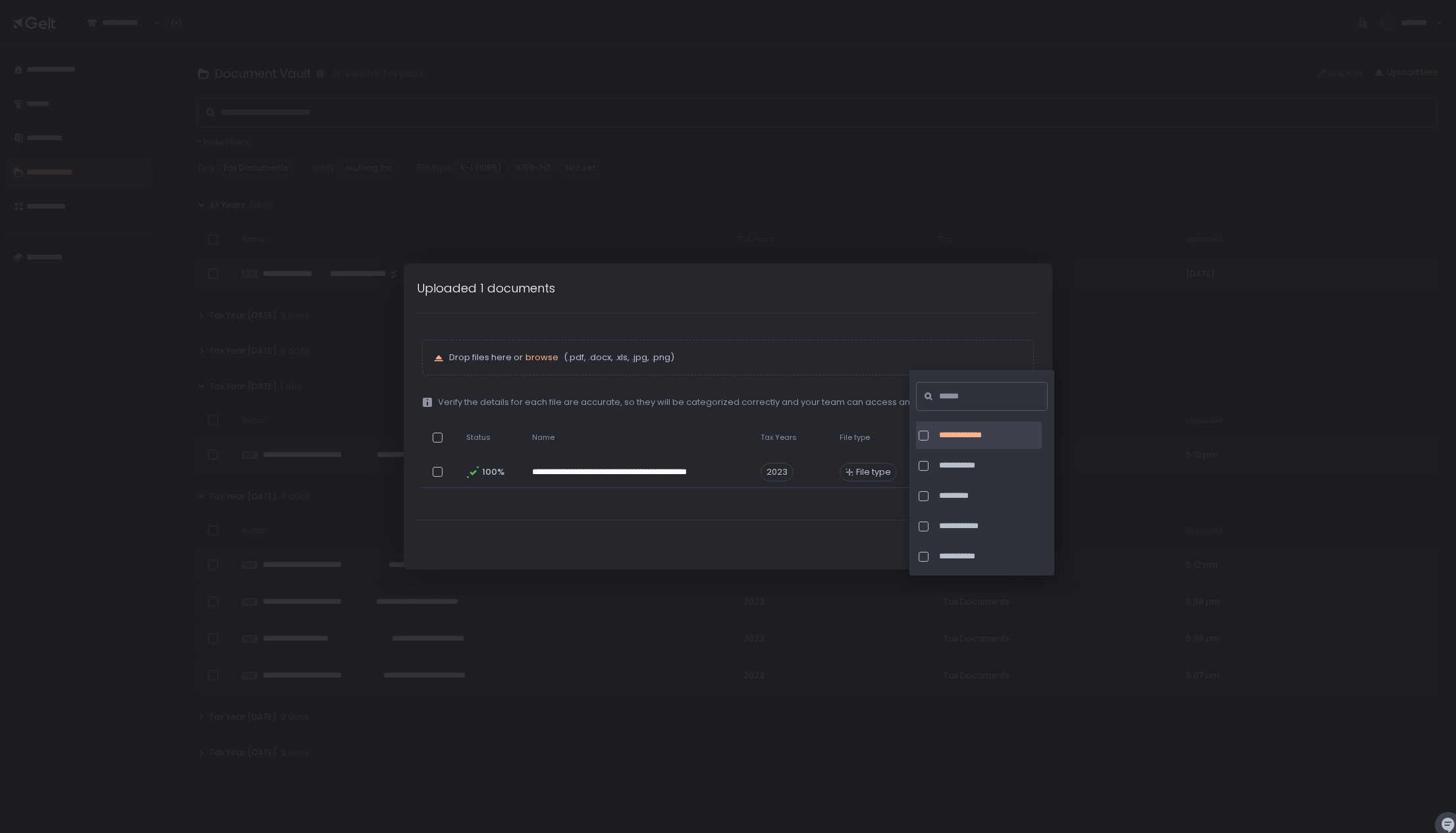
click at [934, 435] on div "**********" at bounding box center [978, 434] width 126 height 28
click at [930, 435] on div at bounding box center [925, 435] width 15 height 10
click at [825, 541] on div "Done classifying" at bounding box center [728, 545] width 649 height 49
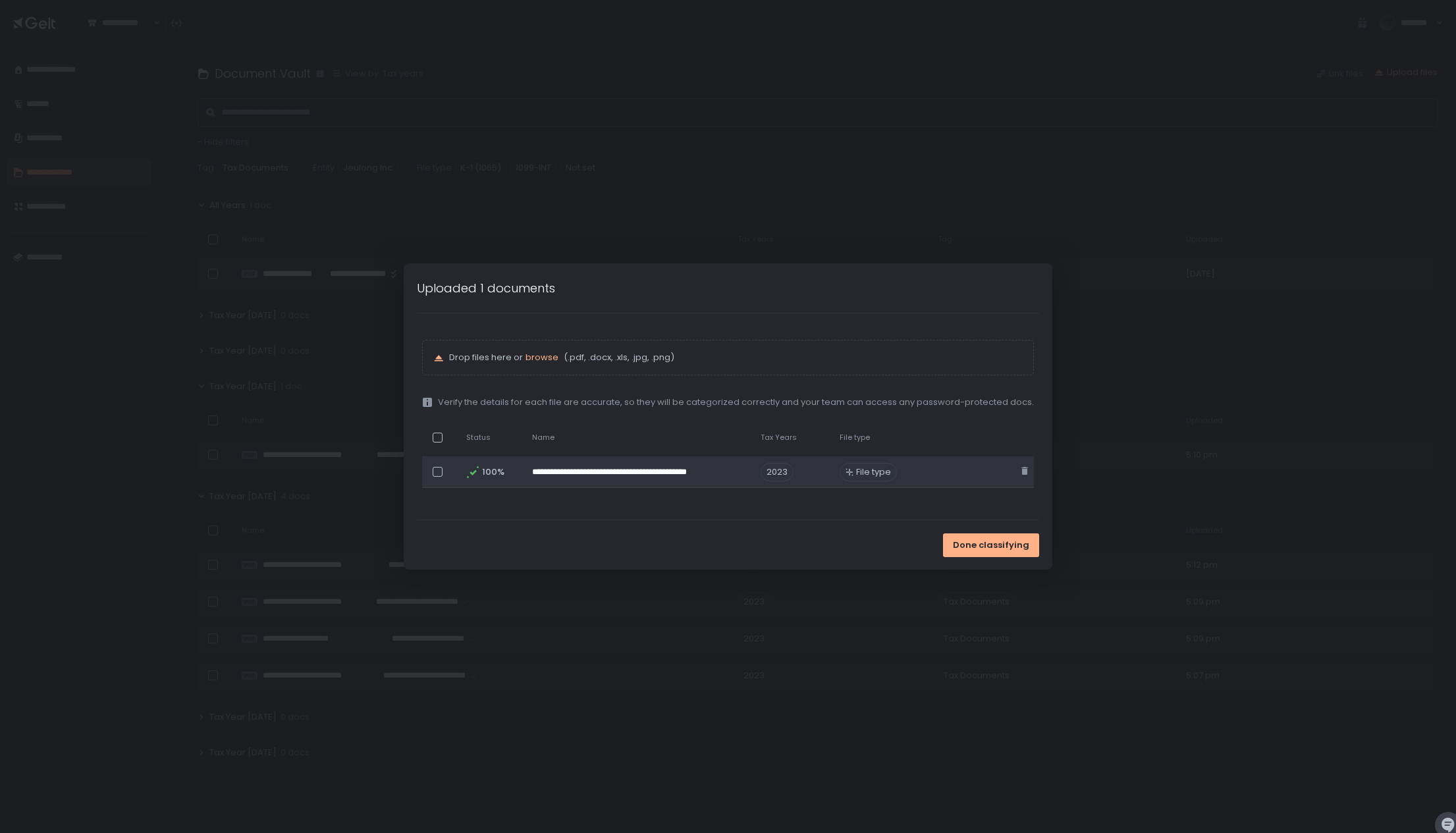
click at [856, 472] on span "File type" at bounding box center [873, 471] width 35 height 12
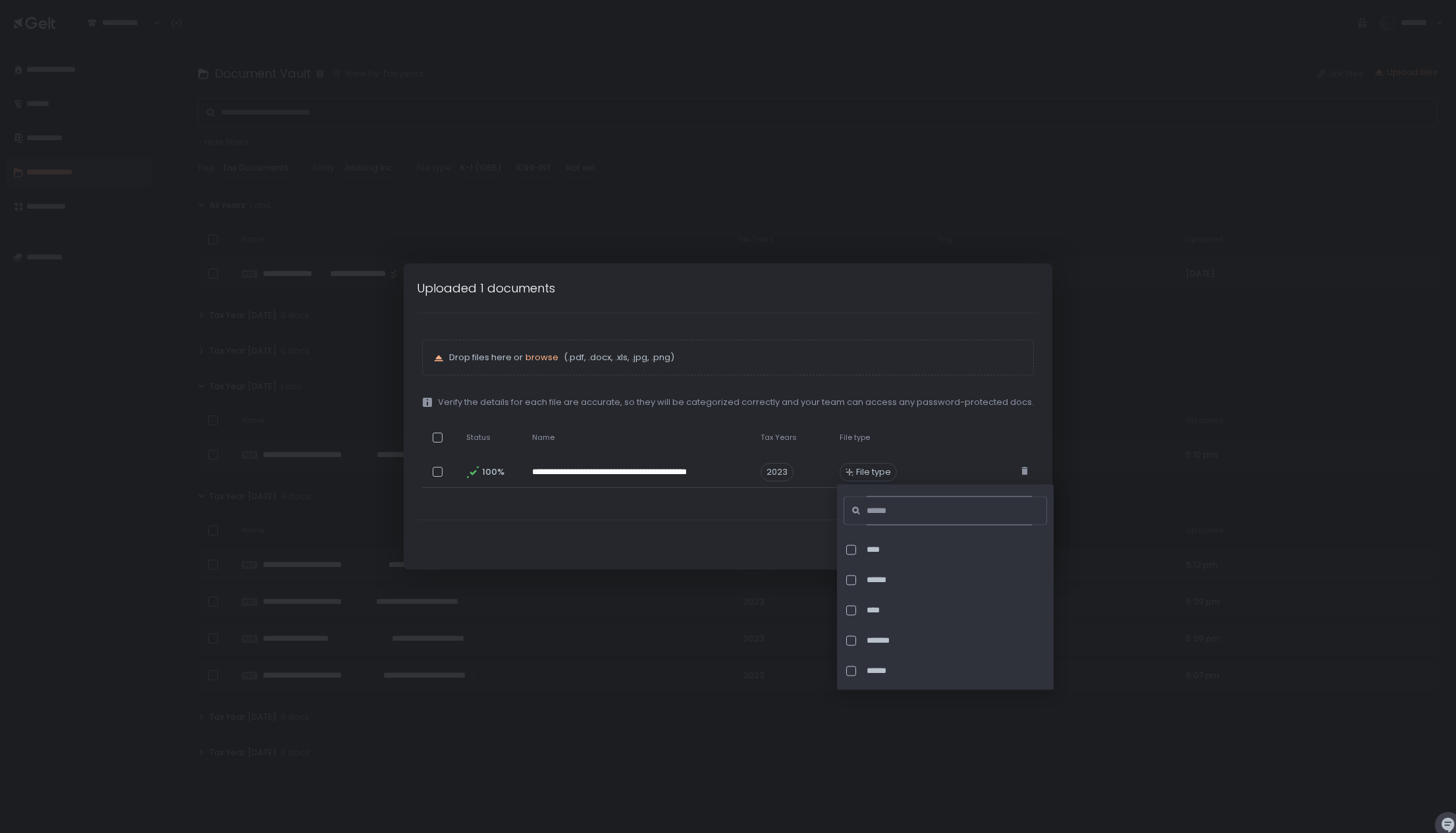
click at [925, 516] on input at bounding box center [949, 511] width 165 height 29
type input "****"
click at [855, 582] on div at bounding box center [851, 579] width 10 height 10
click at [736, 541] on div "Done classifying" at bounding box center [728, 545] width 649 height 49
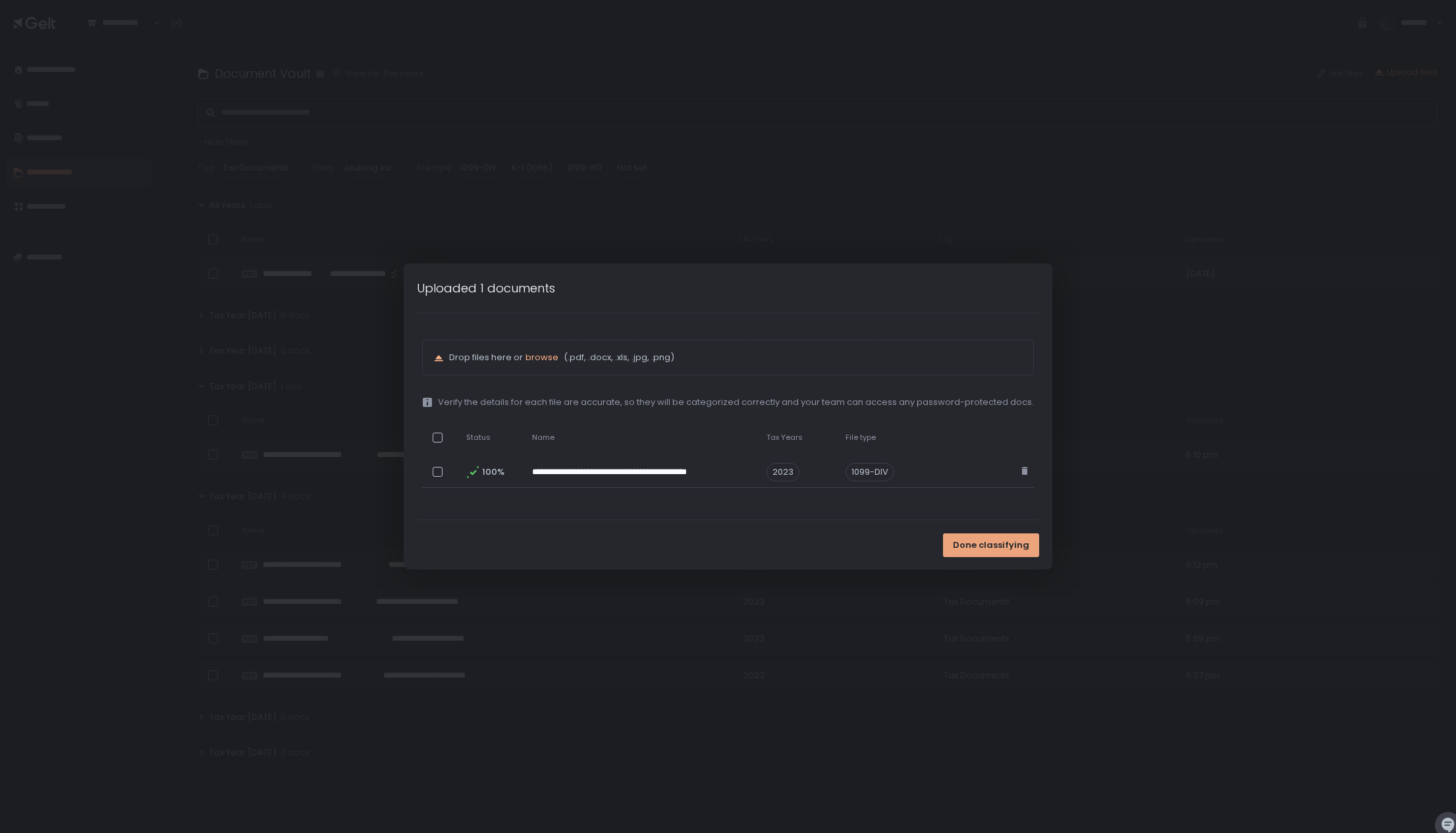
click at [976, 550] on span "Done classifying" at bounding box center [991, 545] width 76 height 12
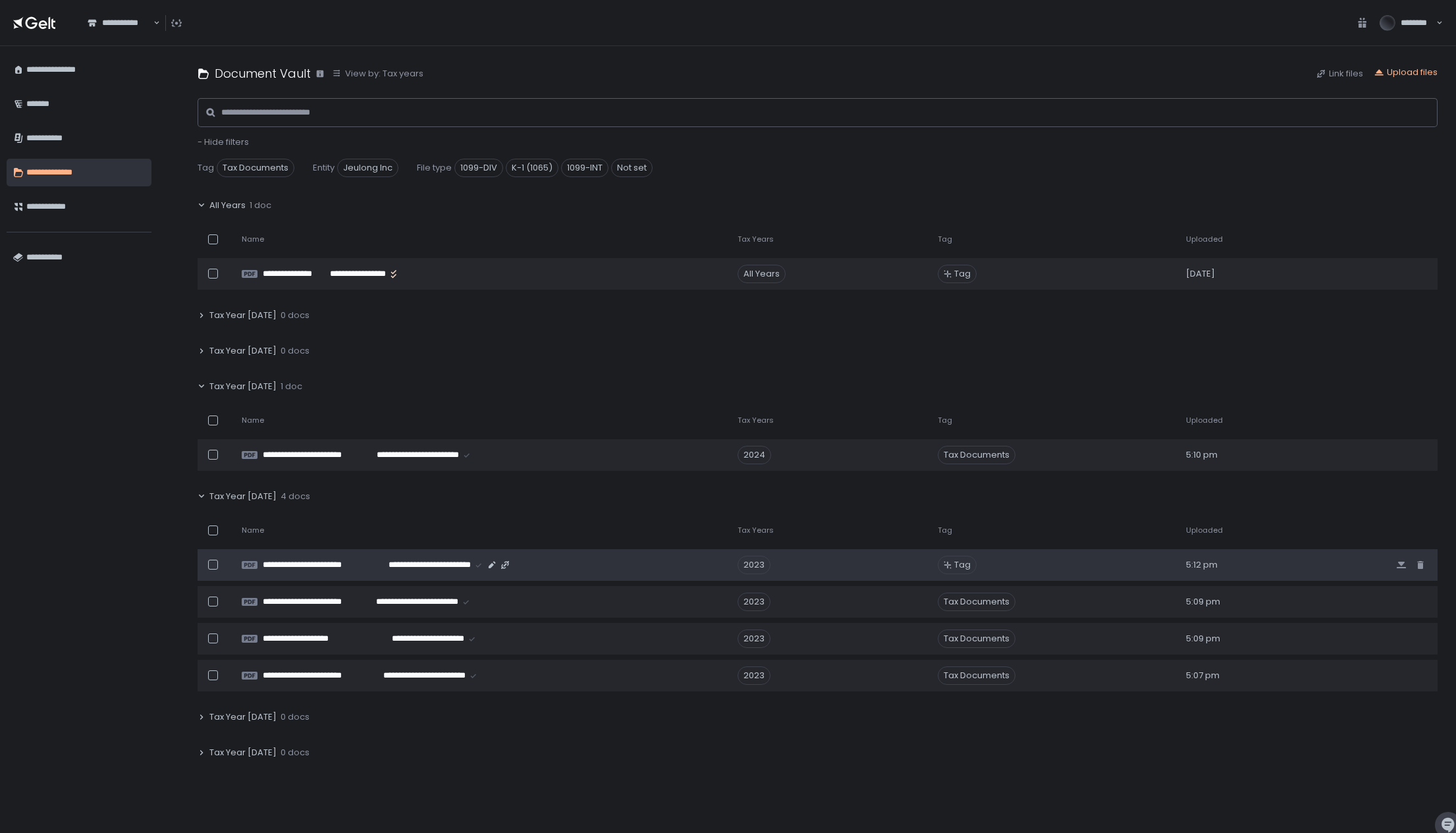
click at [943, 564] on icon at bounding box center [947, 565] width 8 height 8
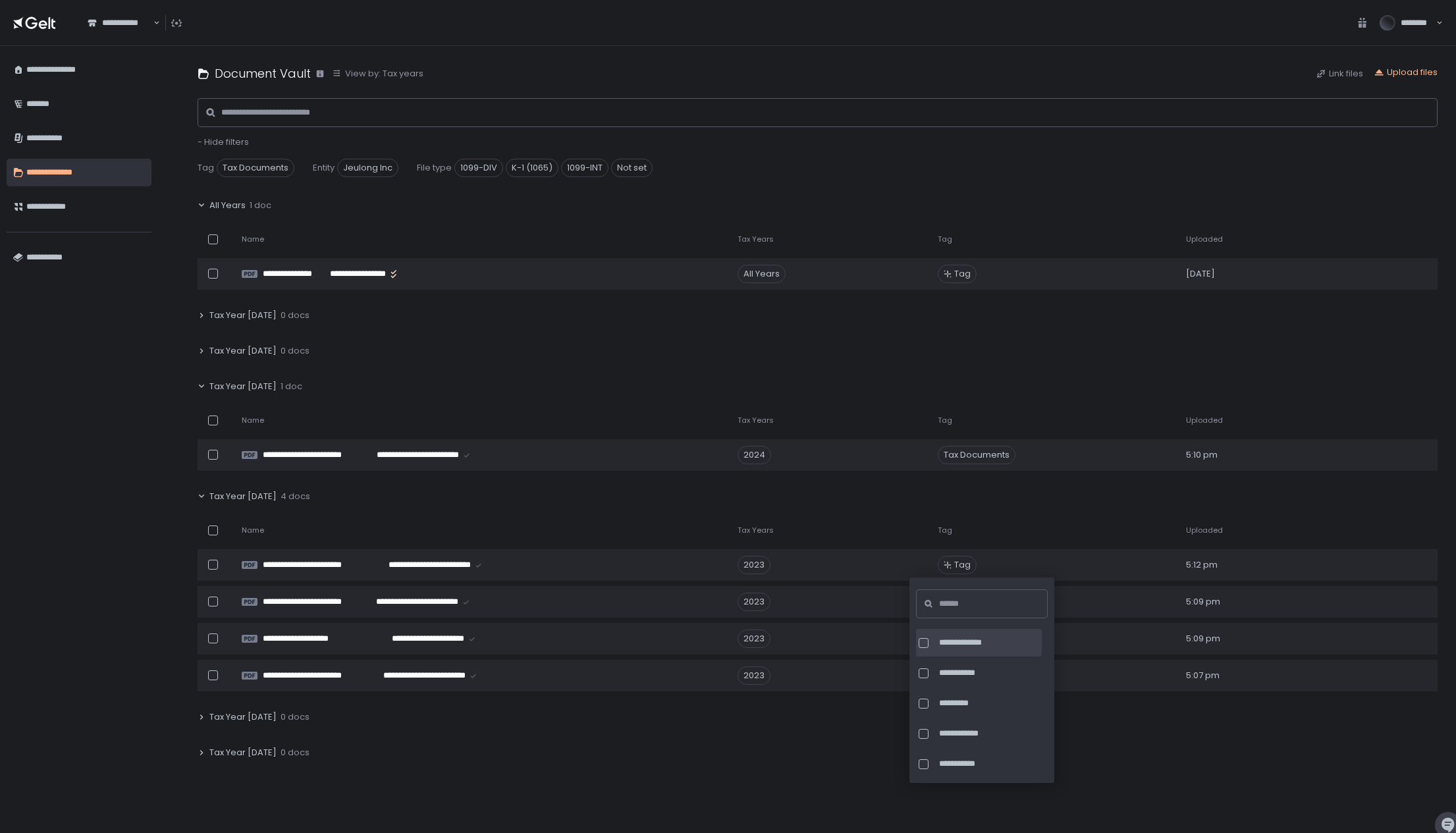
click at [923, 643] on div at bounding box center [923, 643] width 10 height 10
click at [995, 518] on th "Tag" at bounding box center [1054, 530] width 249 height 27
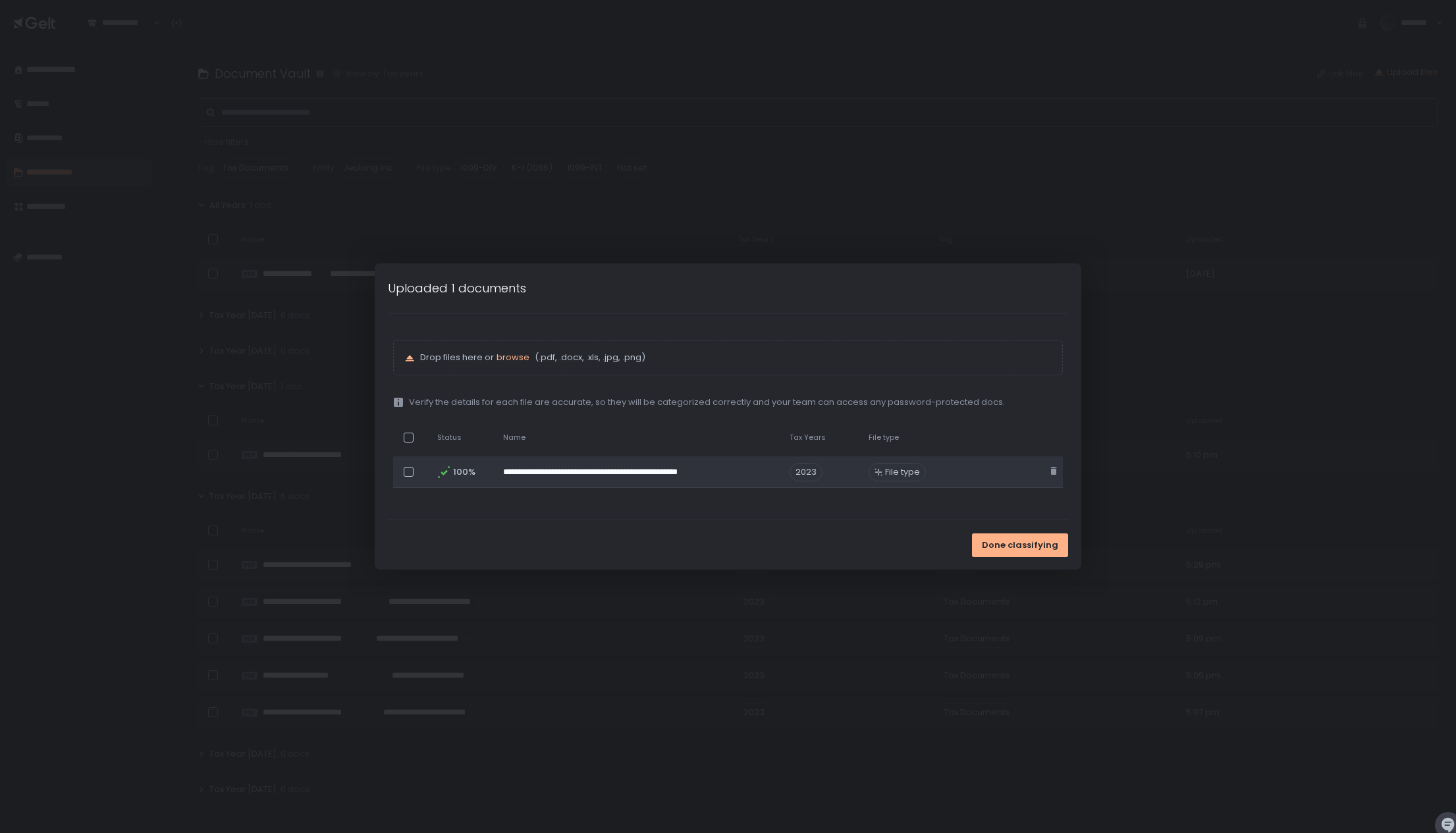
drag, startPoint x: 822, startPoint y: 467, endPoint x: 810, endPoint y: 470, distance: 12.4
click at [818, 467] on div "2023" at bounding box center [806, 472] width 33 height 19
click at [807, 472] on span "2023" at bounding box center [806, 472] width 33 height 19
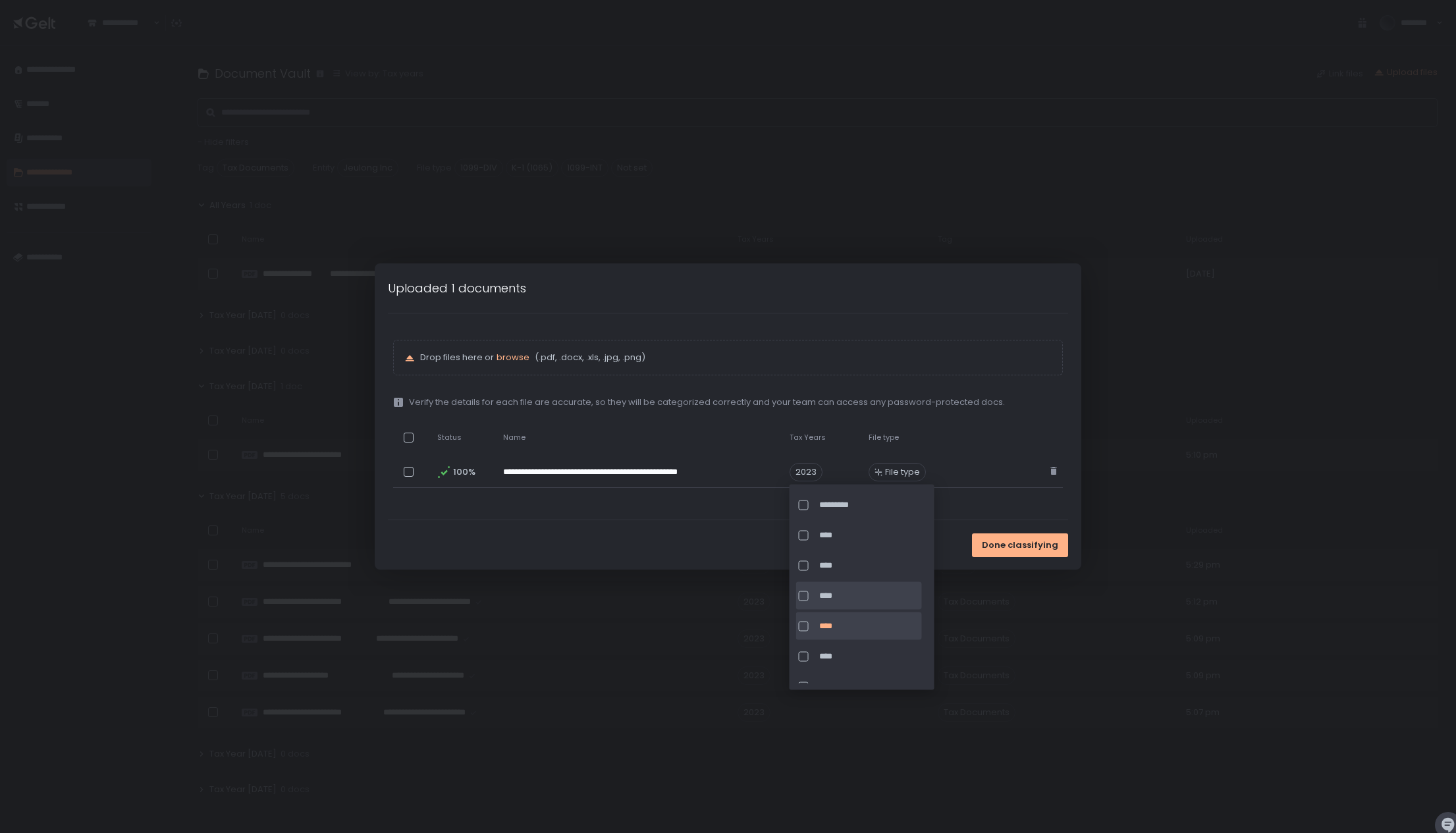
click at [813, 593] on div at bounding box center [806, 595] width 15 height 10
click at [803, 625] on div at bounding box center [803, 626] width 10 height 10
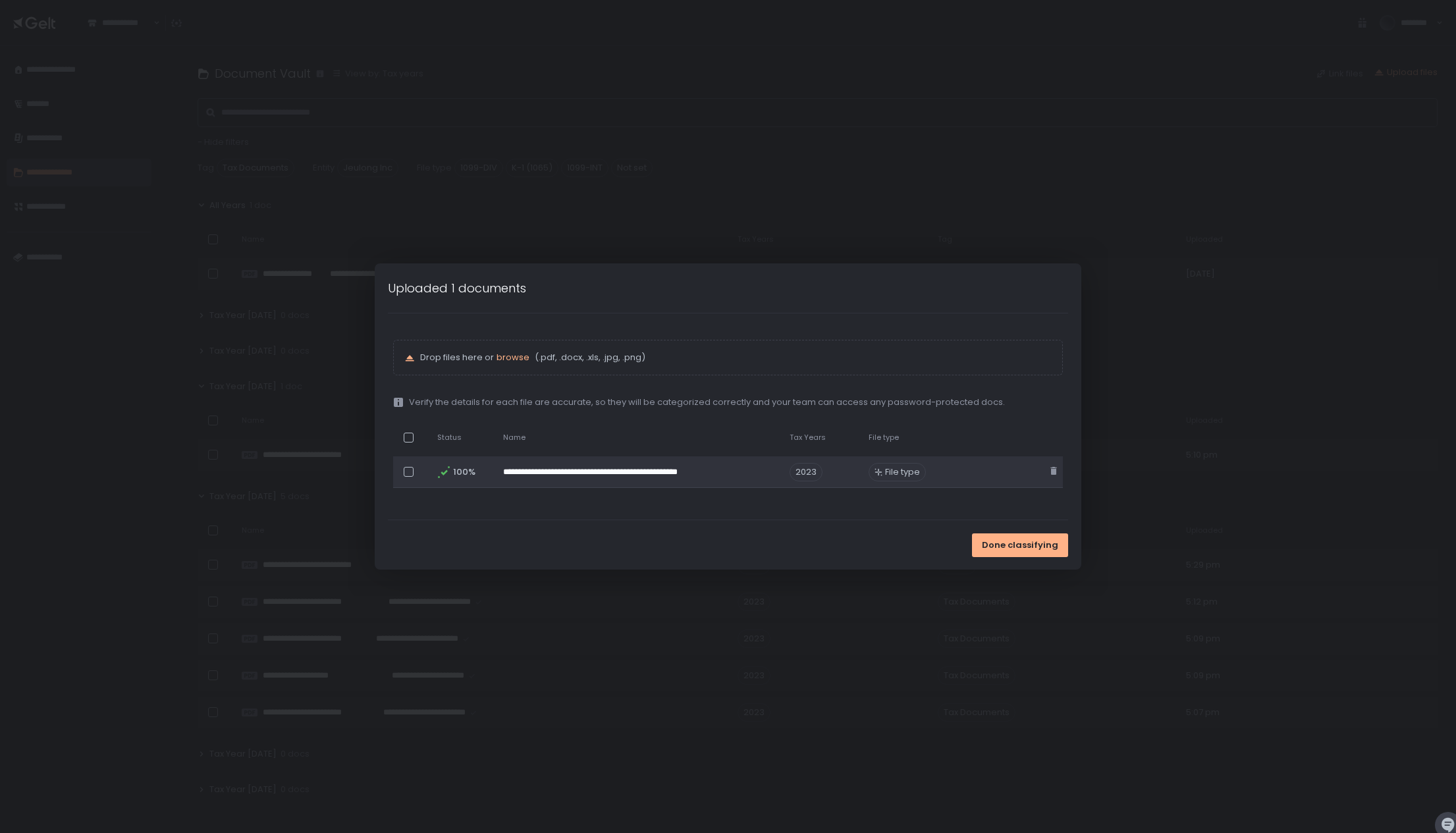
click at [895, 472] on span "File type" at bounding box center [902, 471] width 35 height 12
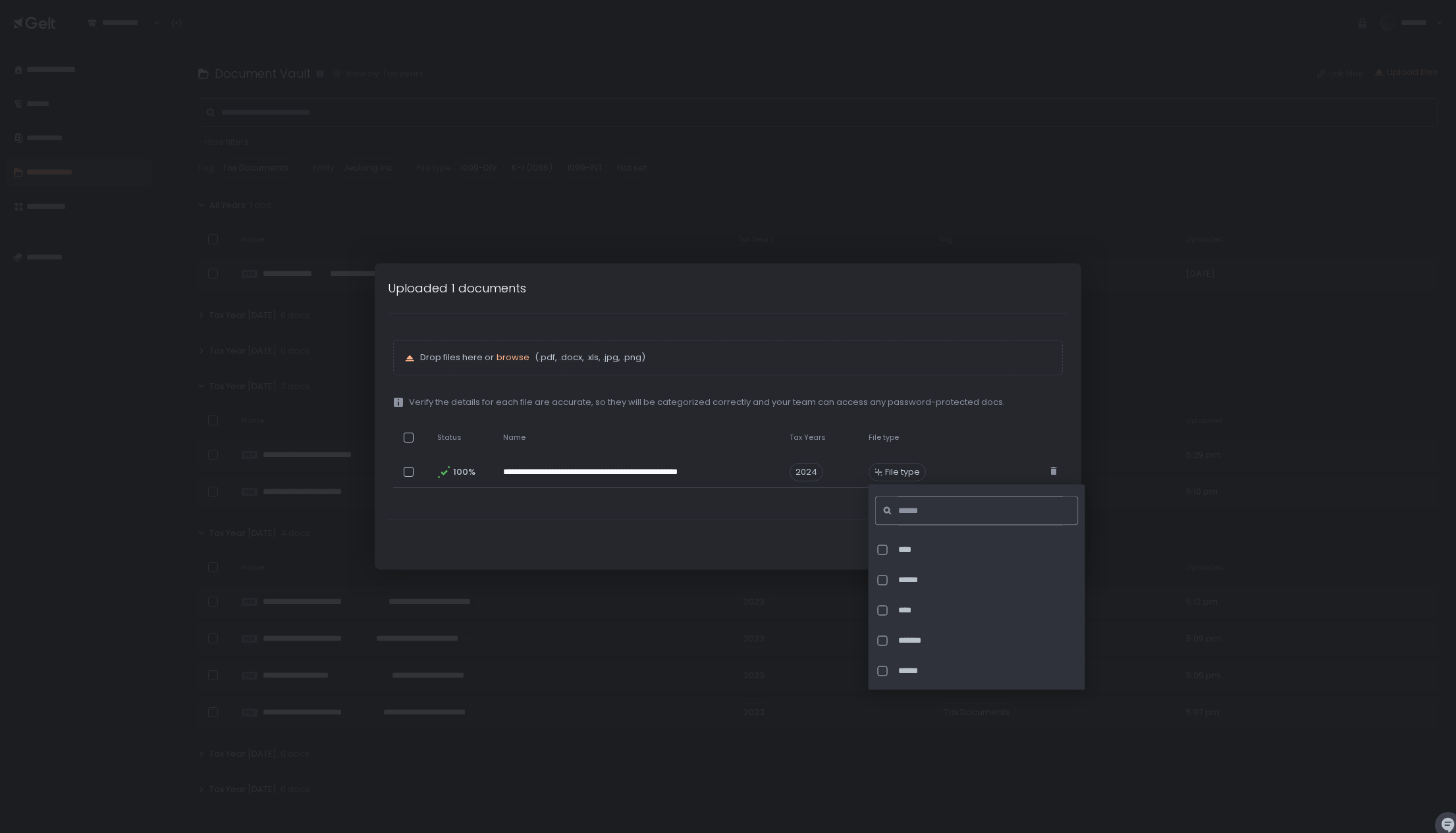
click at [964, 504] on input at bounding box center [981, 511] width 165 height 29
type input "*****"
click at [925, 580] on span "********" at bounding box center [990, 580] width 184 height 12
click at [780, 546] on div "Done classifying" at bounding box center [728, 545] width 701 height 49
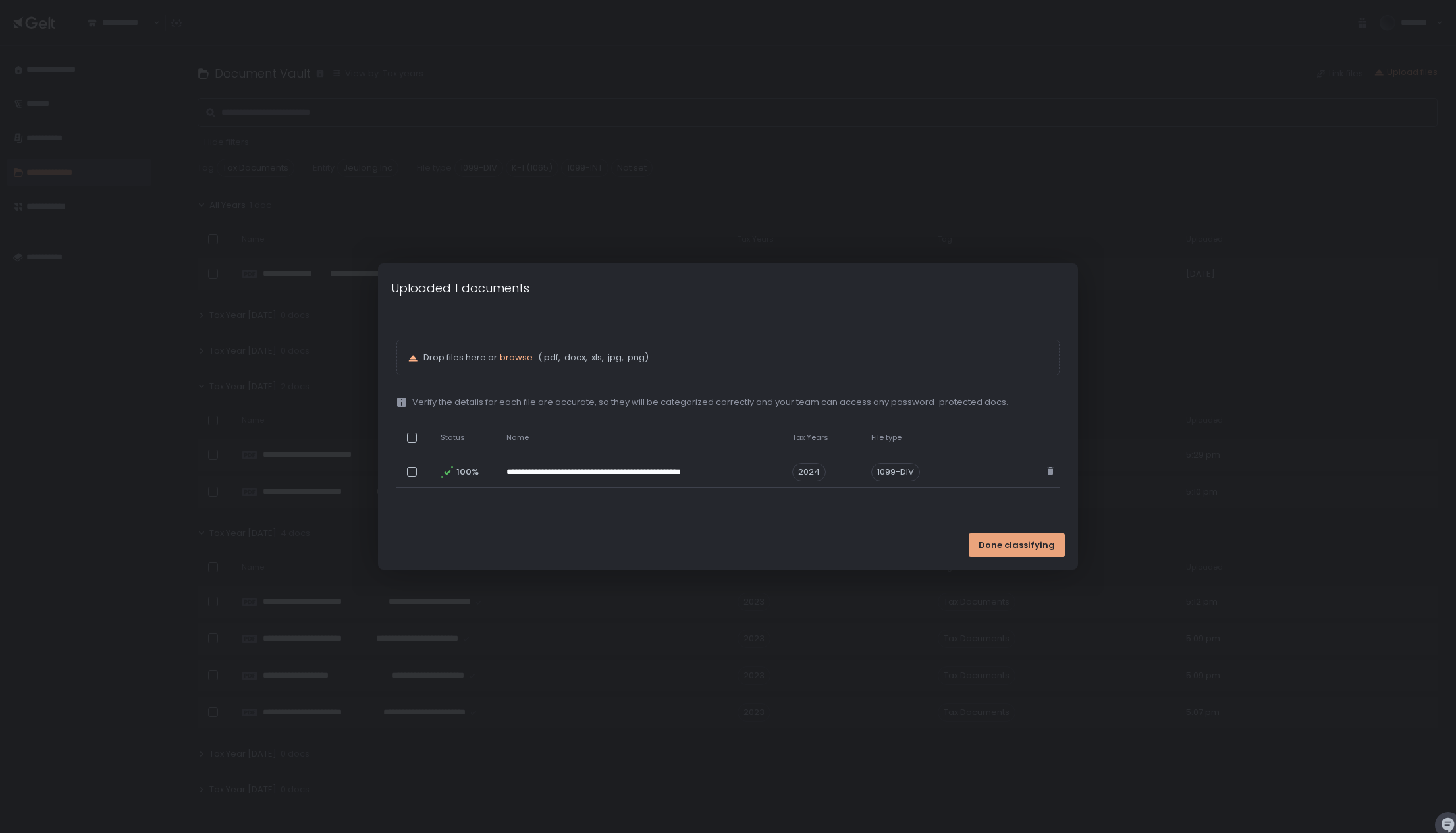
click at [1012, 544] on span "Done classifying" at bounding box center [1016, 545] width 76 height 12
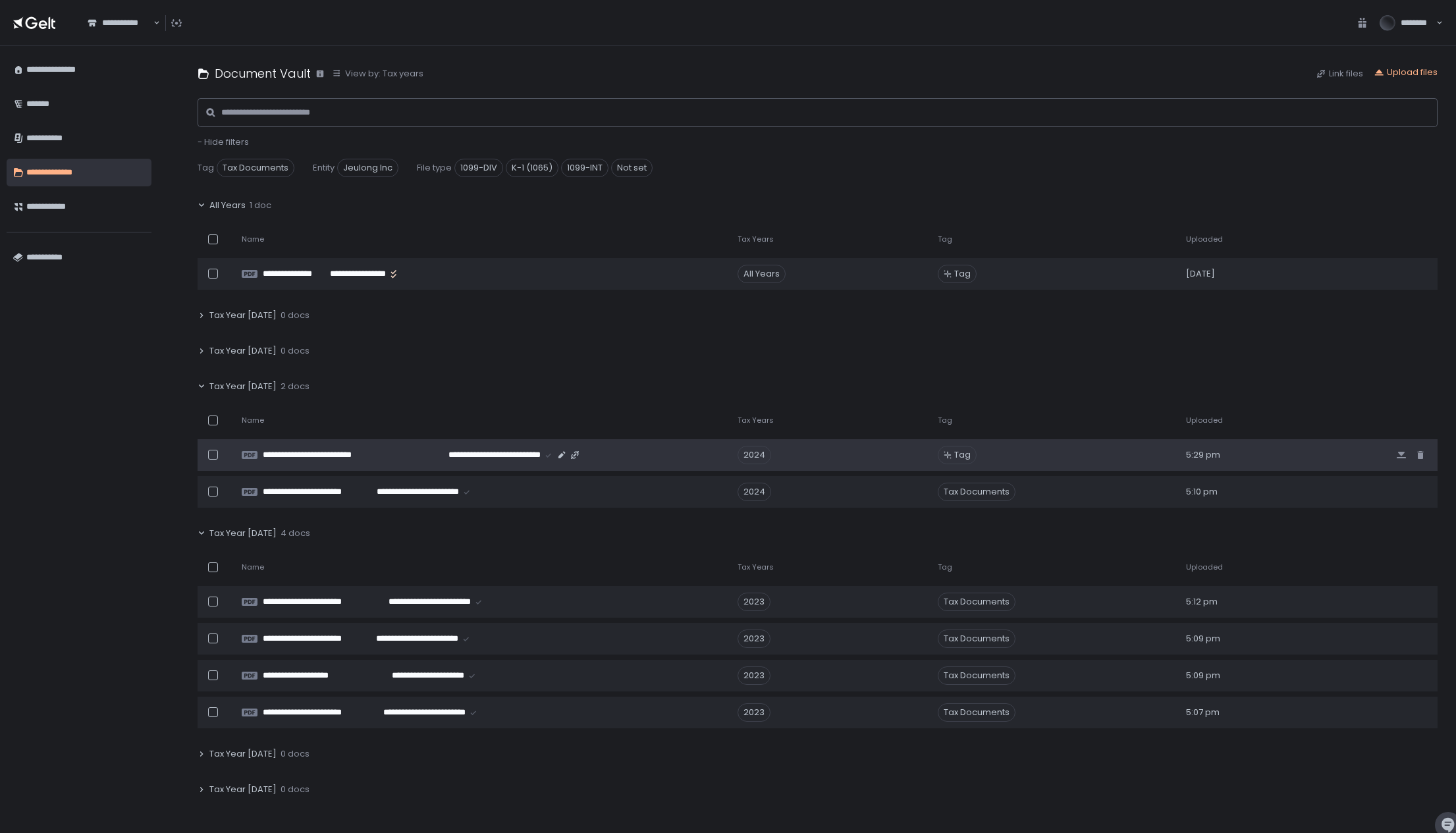
click at [943, 457] on icon at bounding box center [947, 455] width 8 height 8
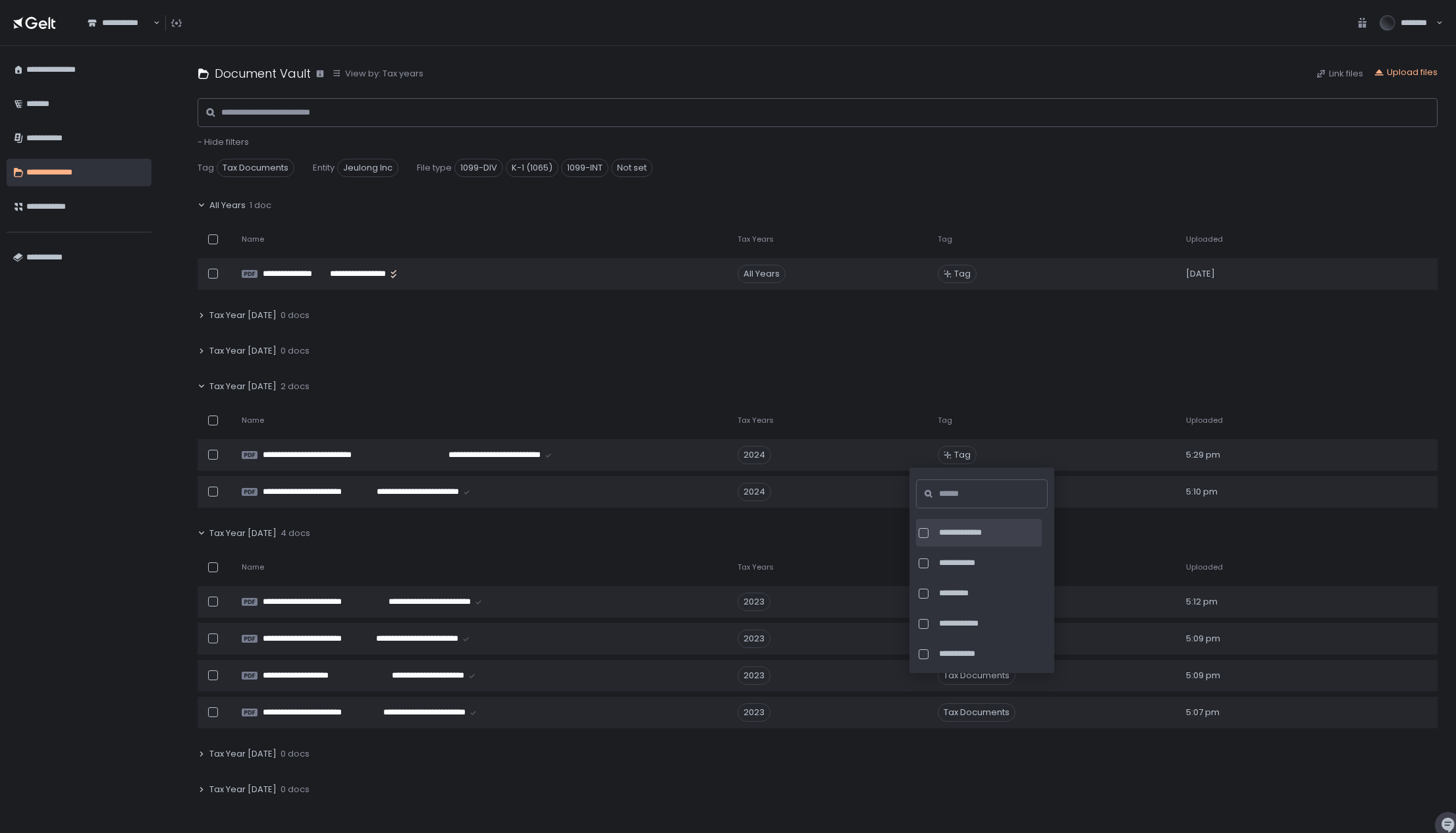
click at [925, 530] on div at bounding box center [923, 532] width 10 height 10
click at [1040, 350] on div "Tax Year [DATE] 0 docs" at bounding box center [817, 351] width 1240 height 31
